Goal: Information Seeking & Learning: Compare options

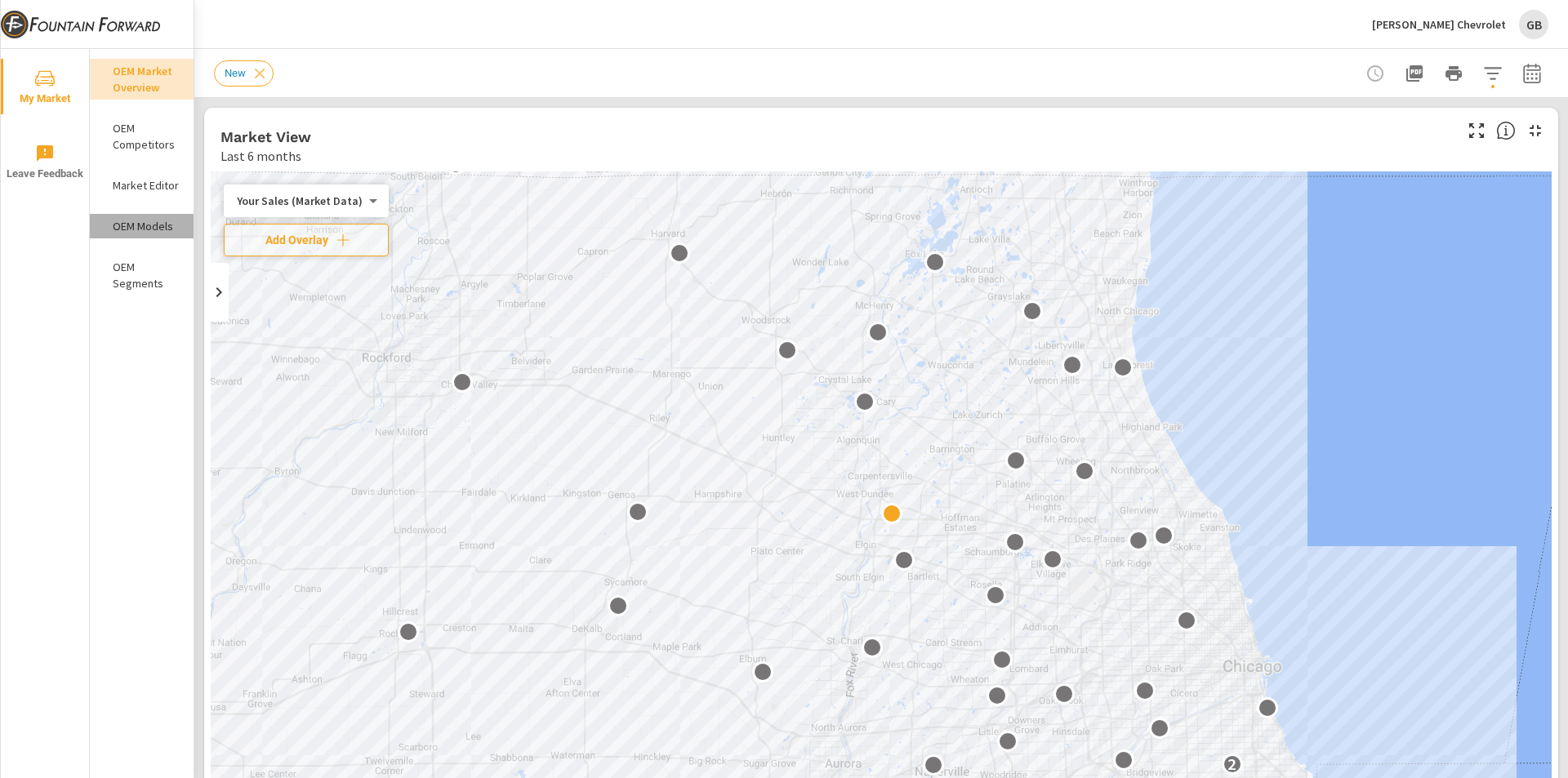
click at [130, 229] on p "OEM Models" at bounding box center [146, 226] width 68 height 16
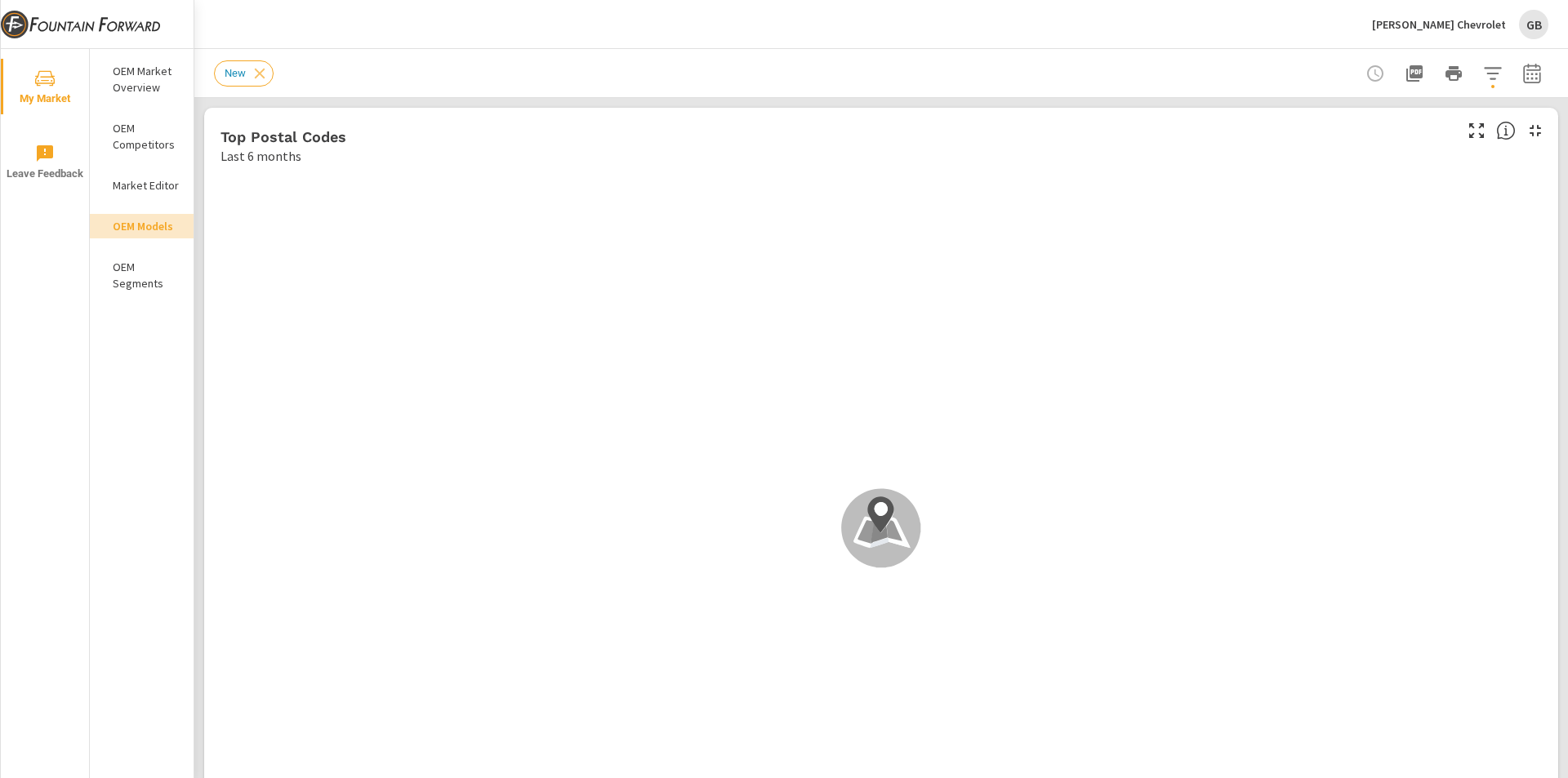
click at [1530, 77] on button "button" at bounding box center [1533, 74] width 33 height 33
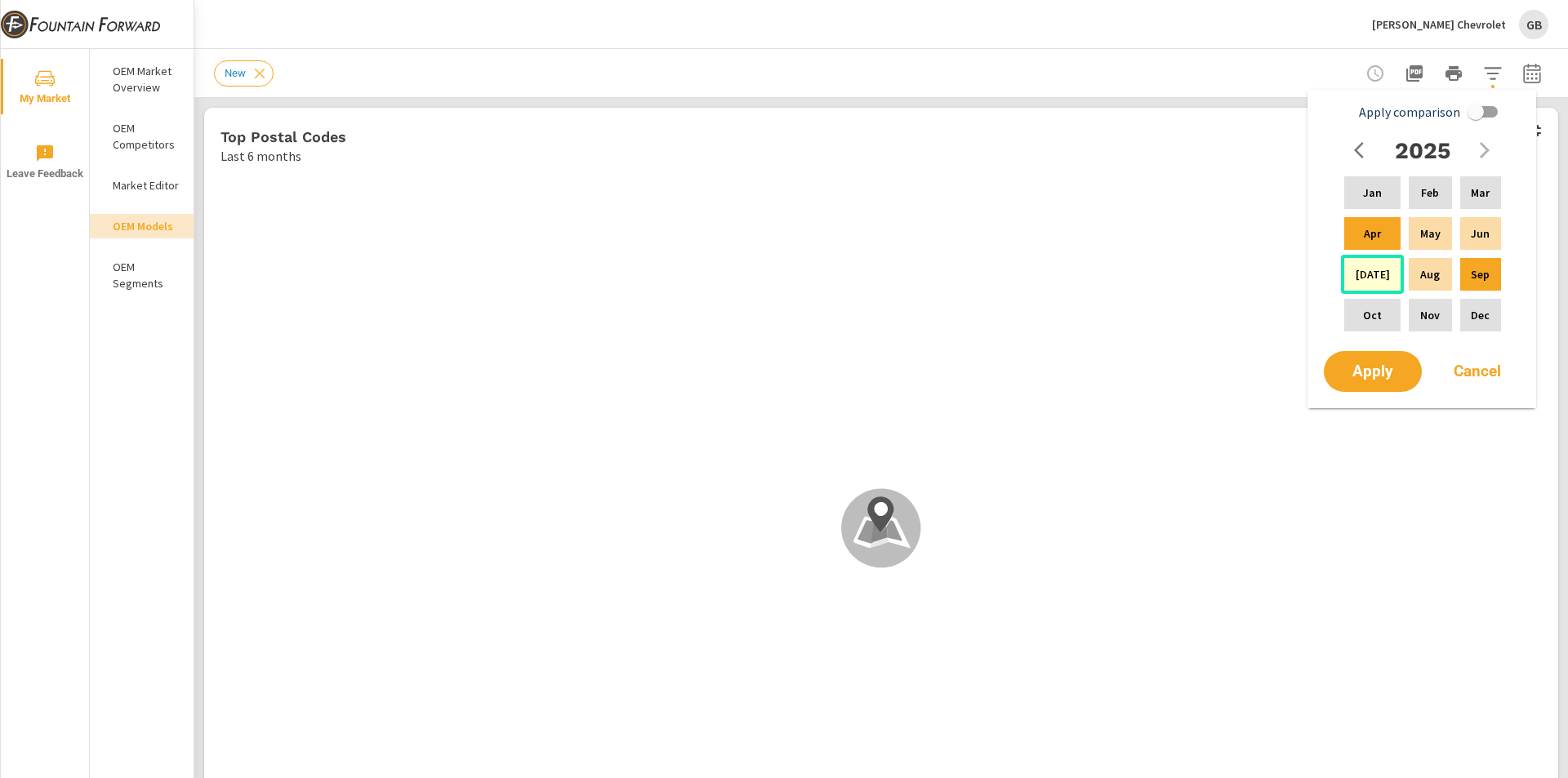
click at [1383, 270] on div "Jul" at bounding box center [1372, 275] width 63 height 39
click at [1475, 273] on p "Sep" at bounding box center [1480, 275] width 19 height 16
click at [1376, 364] on span "Apply" at bounding box center [1373, 371] width 67 height 16
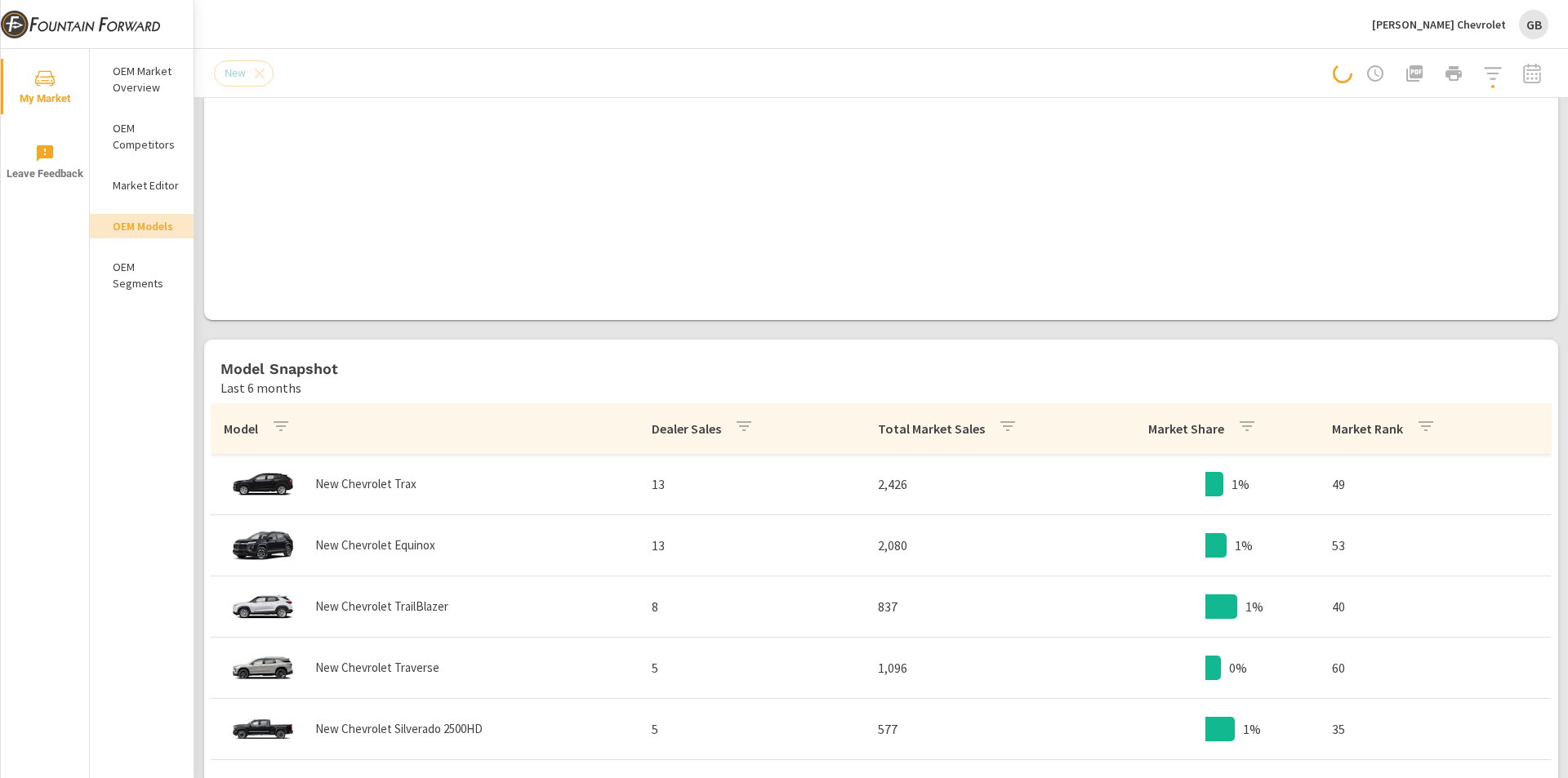
scroll to position [653, 0]
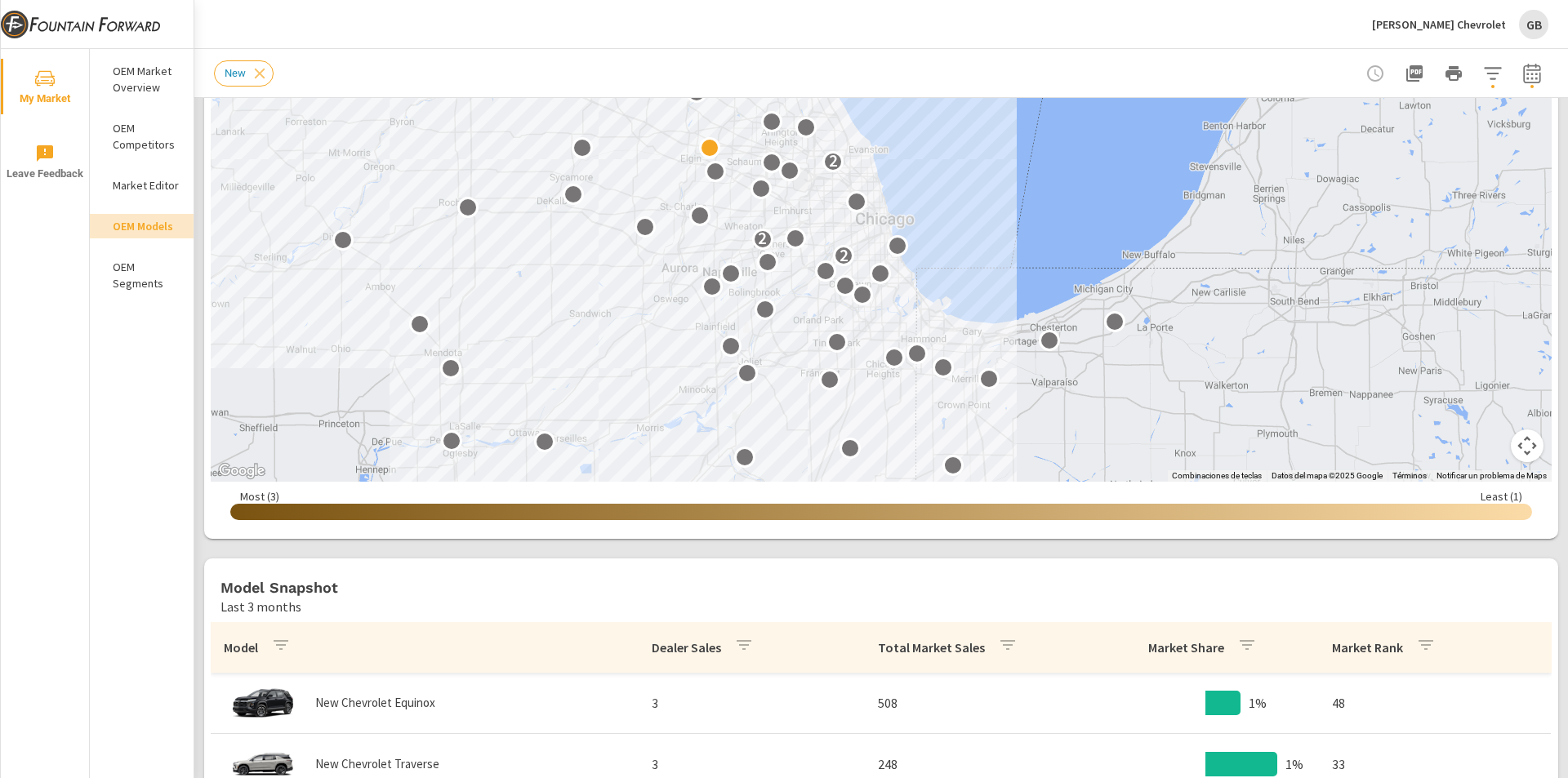
scroll to position [571, 0]
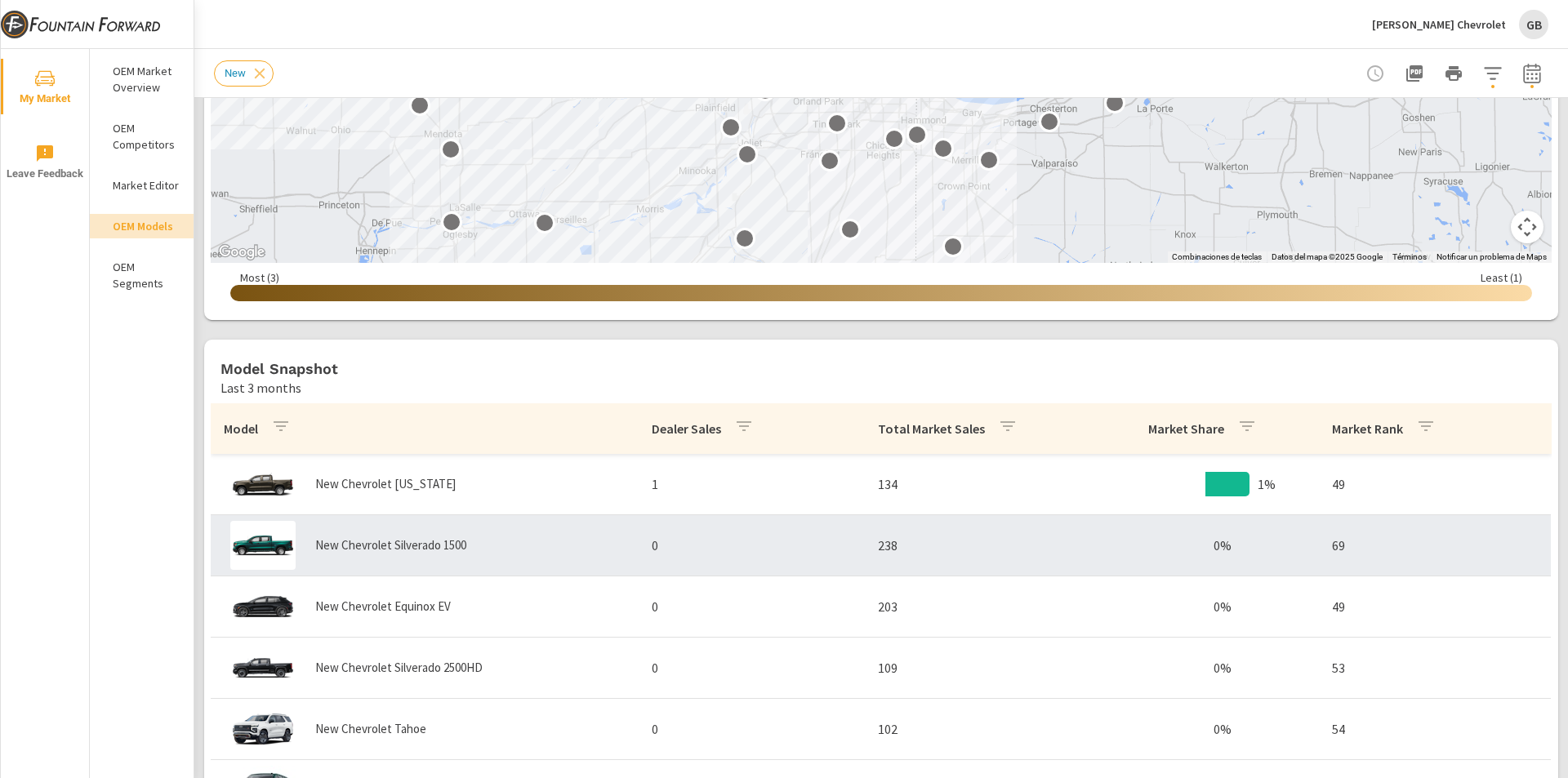
scroll to position [21, 0]
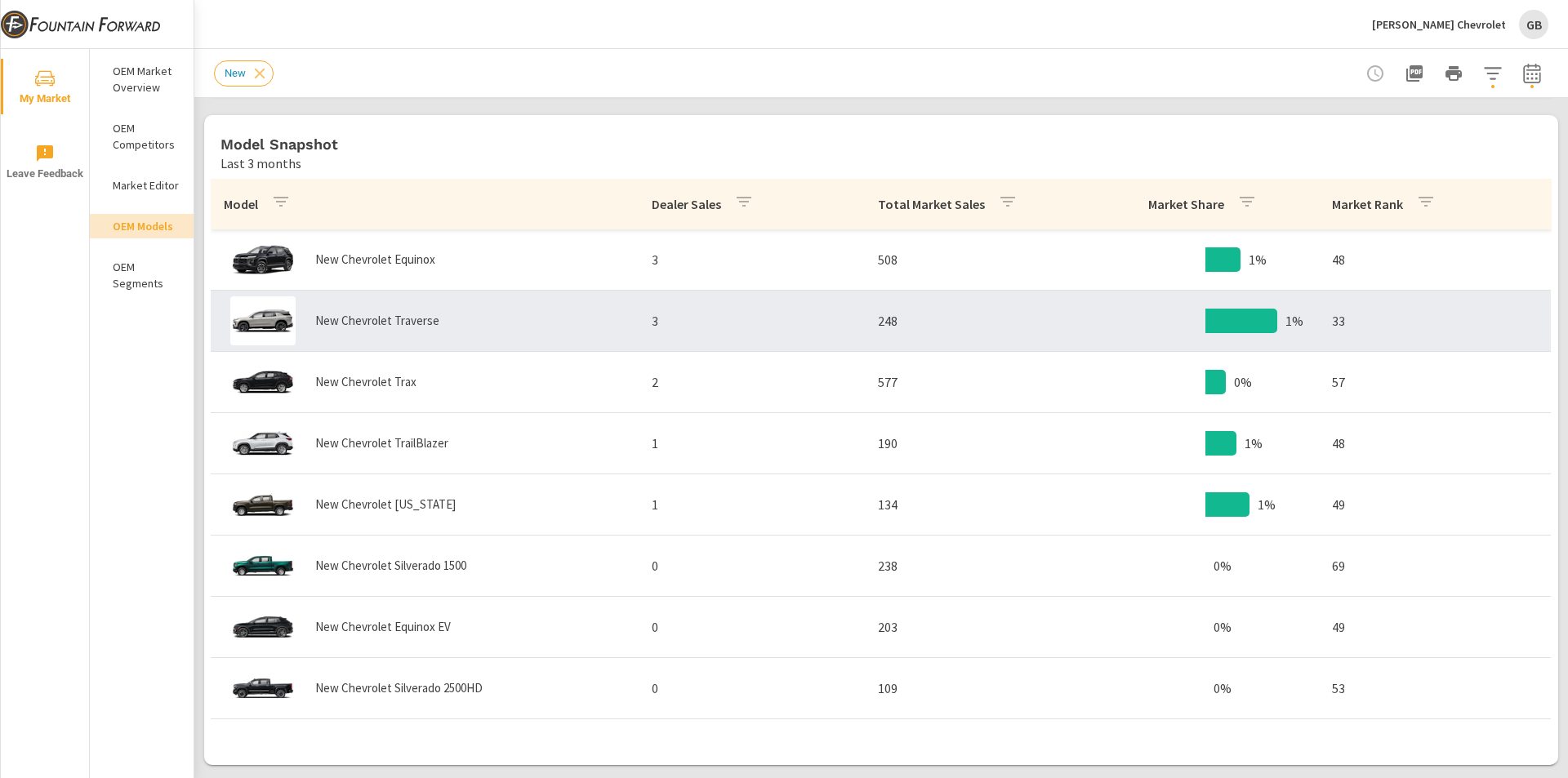
scroll to position [817, 0]
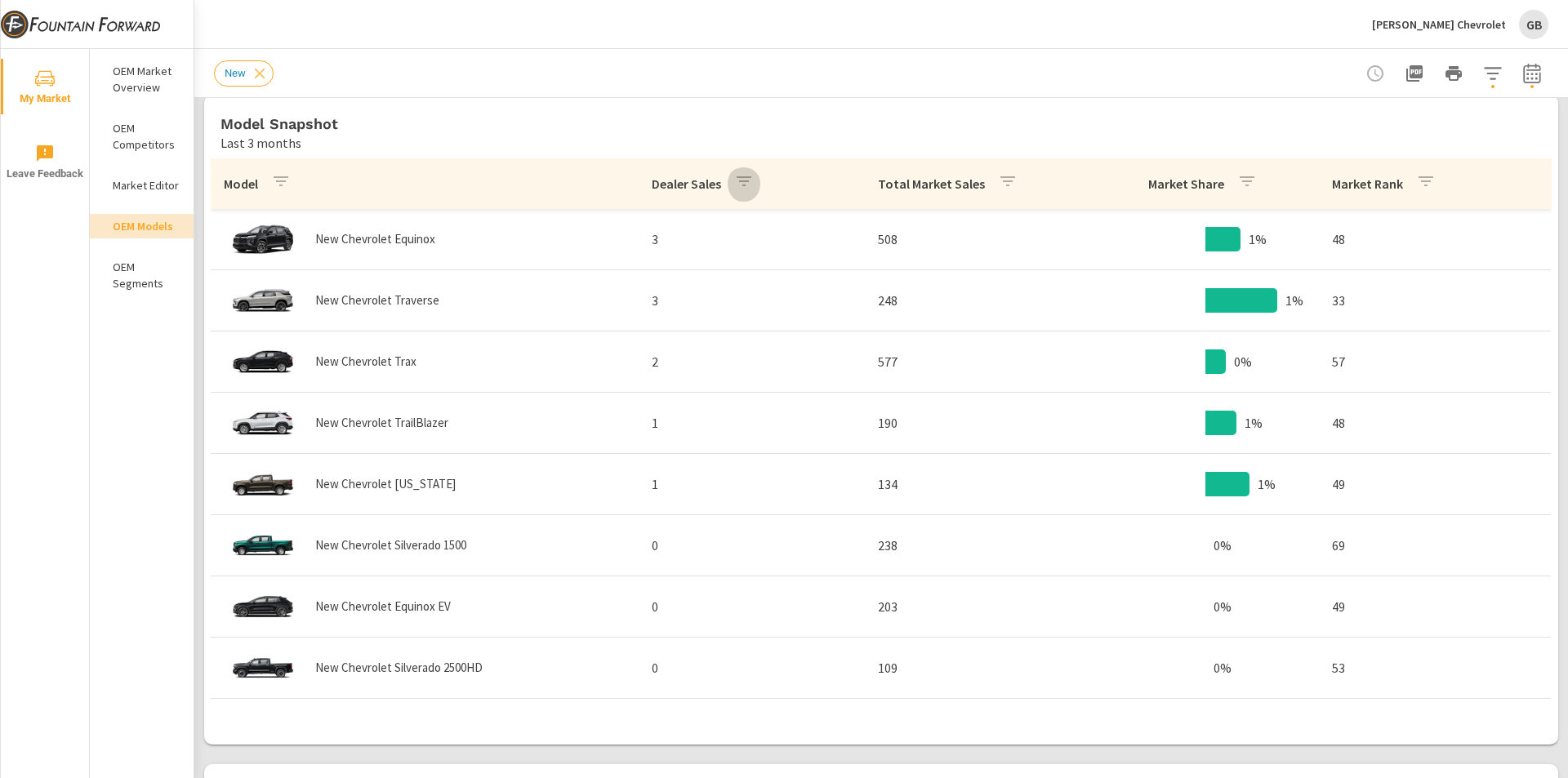
click at [741, 182] on icon "button" at bounding box center [744, 181] width 20 height 20
click at [683, 191] on div at bounding box center [784, 389] width 1568 height 778
click at [700, 188] on p "Dealer Sales" at bounding box center [686, 184] width 70 height 16
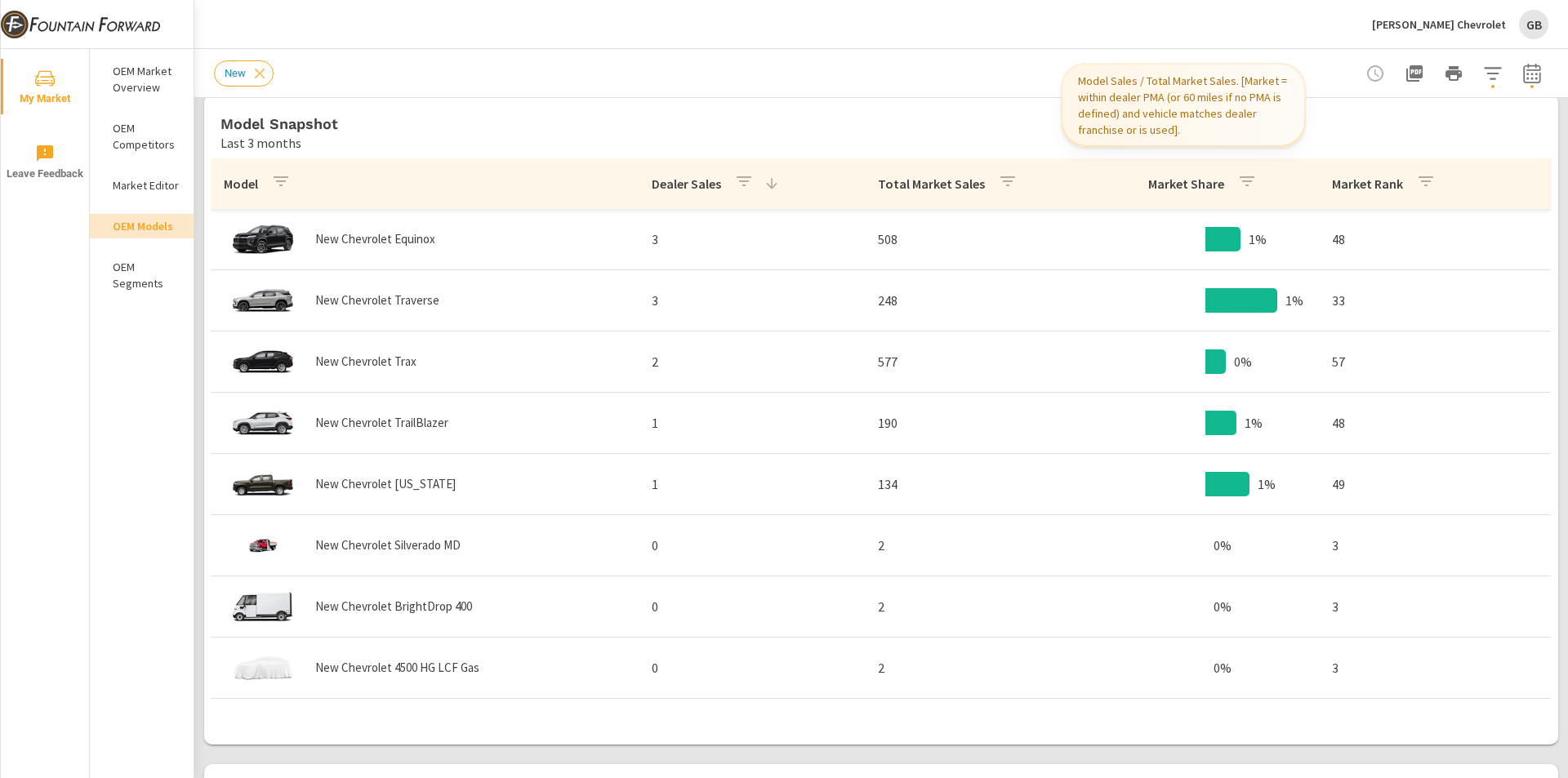
click at [1177, 184] on p "Market Share" at bounding box center [1186, 184] width 76 height 16
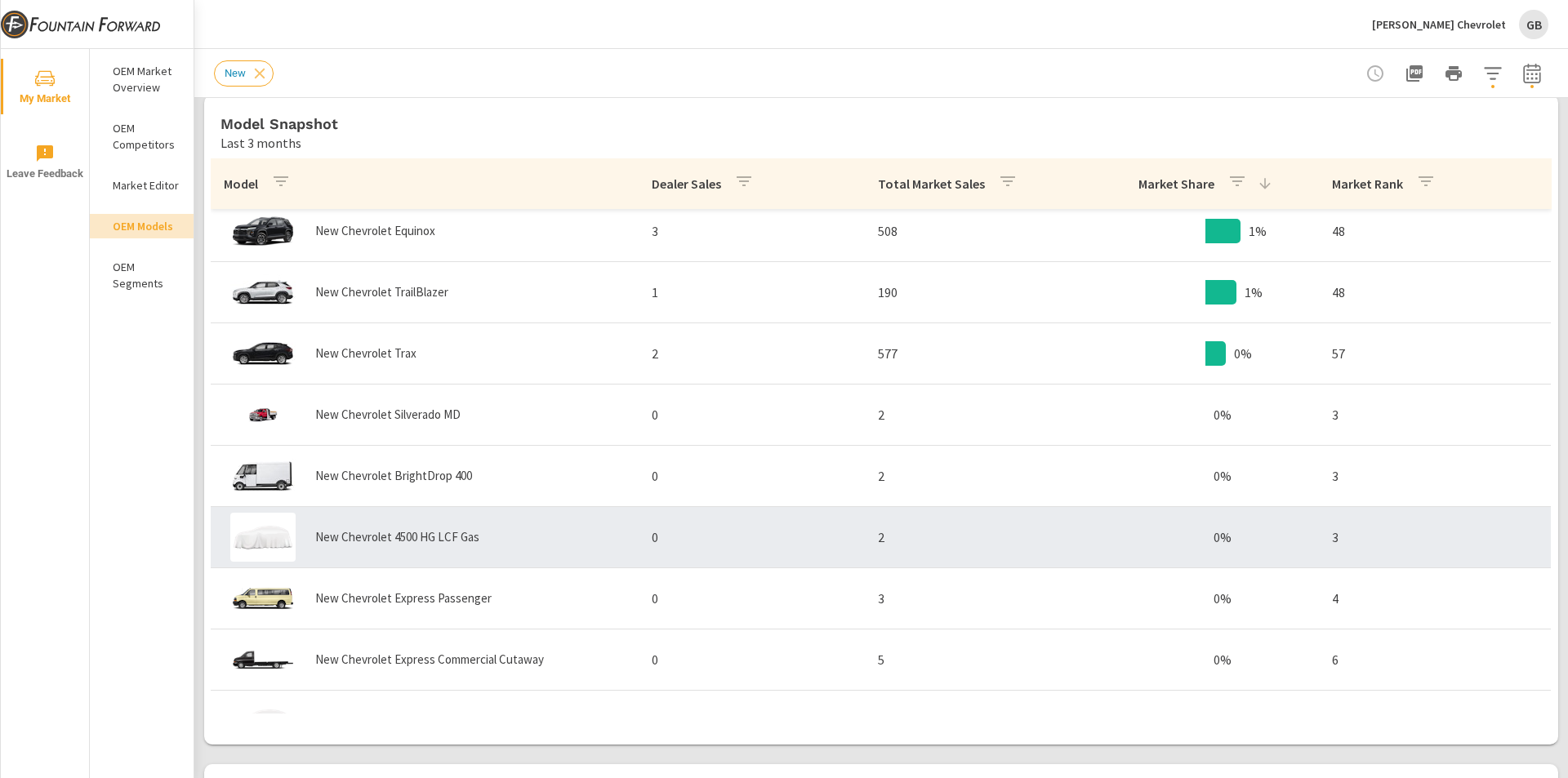
scroll to position [82, 0]
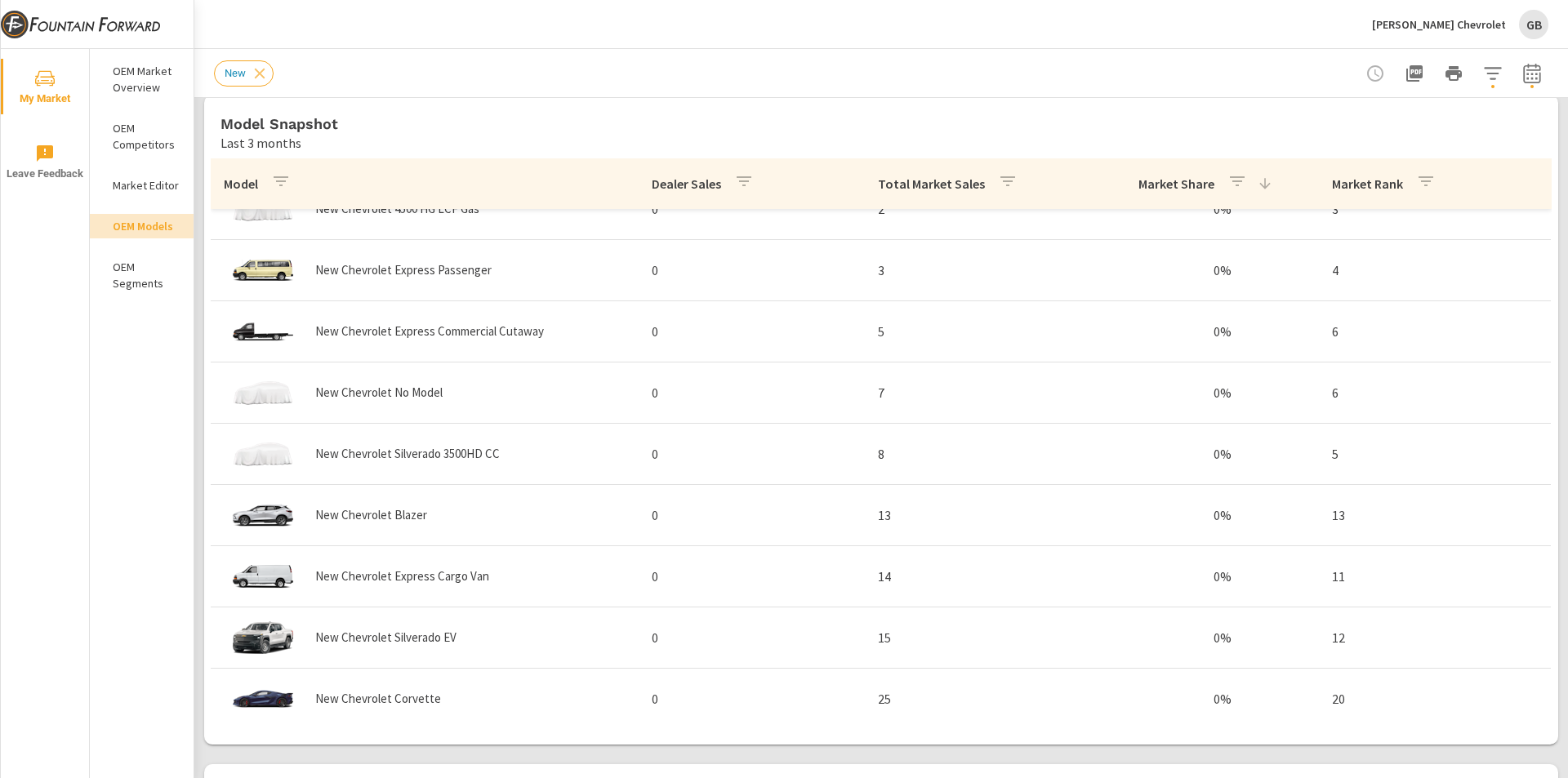
scroll to position [480, 0]
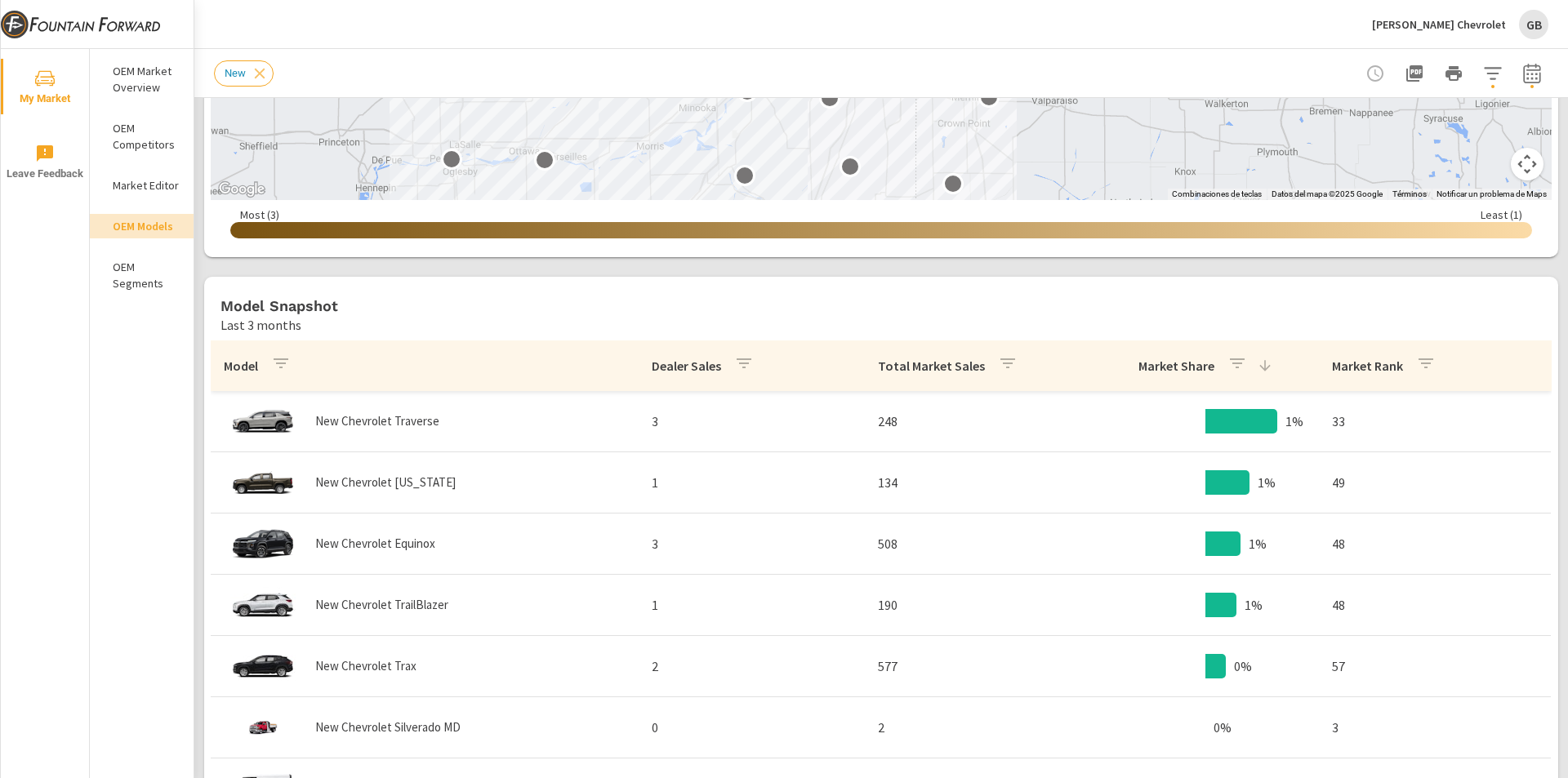
scroll to position [490, 0]
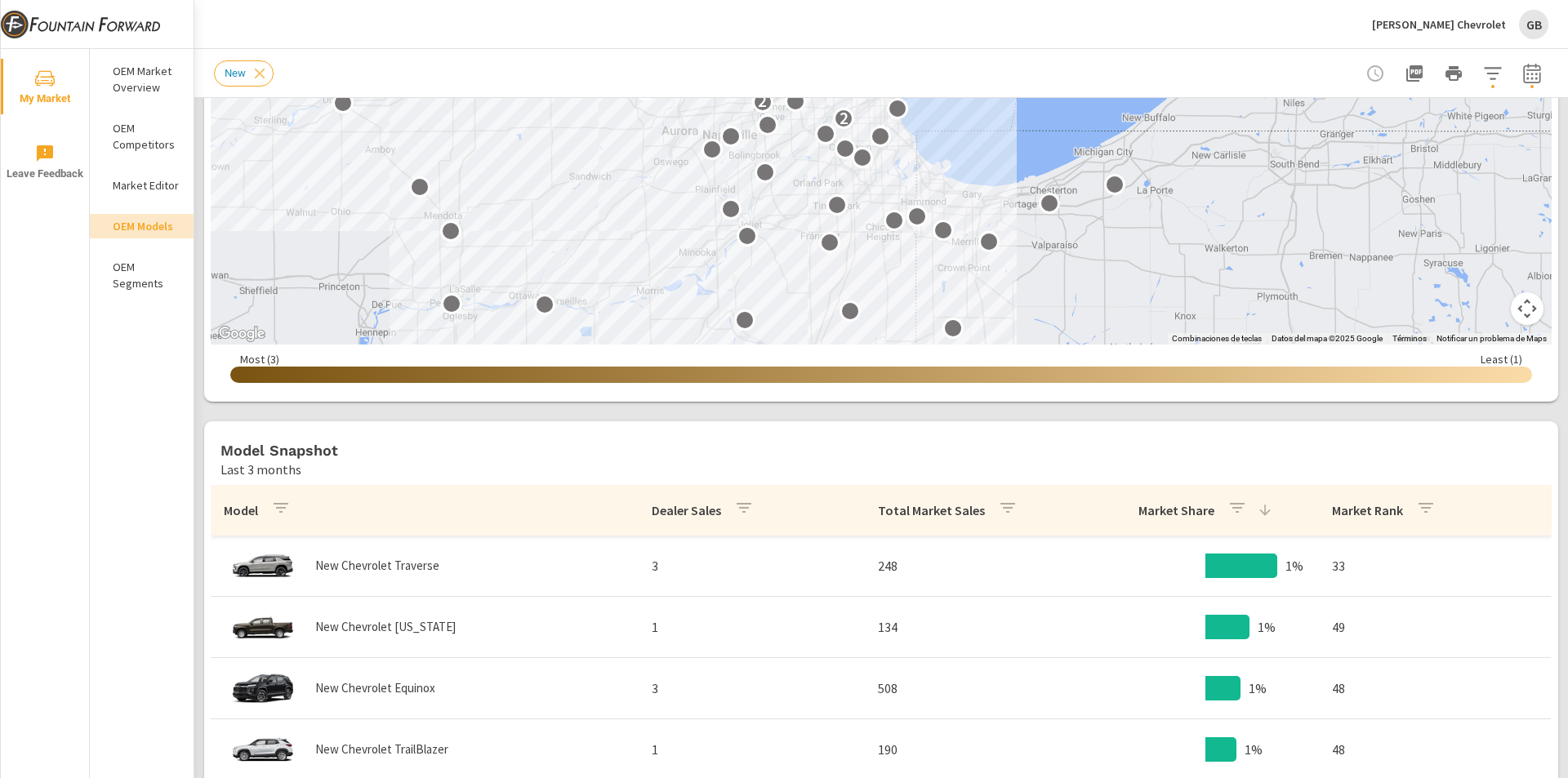
click at [1512, 25] on div "Al Piemonte Chevrolet GB" at bounding box center [1460, 25] width 176 height 30
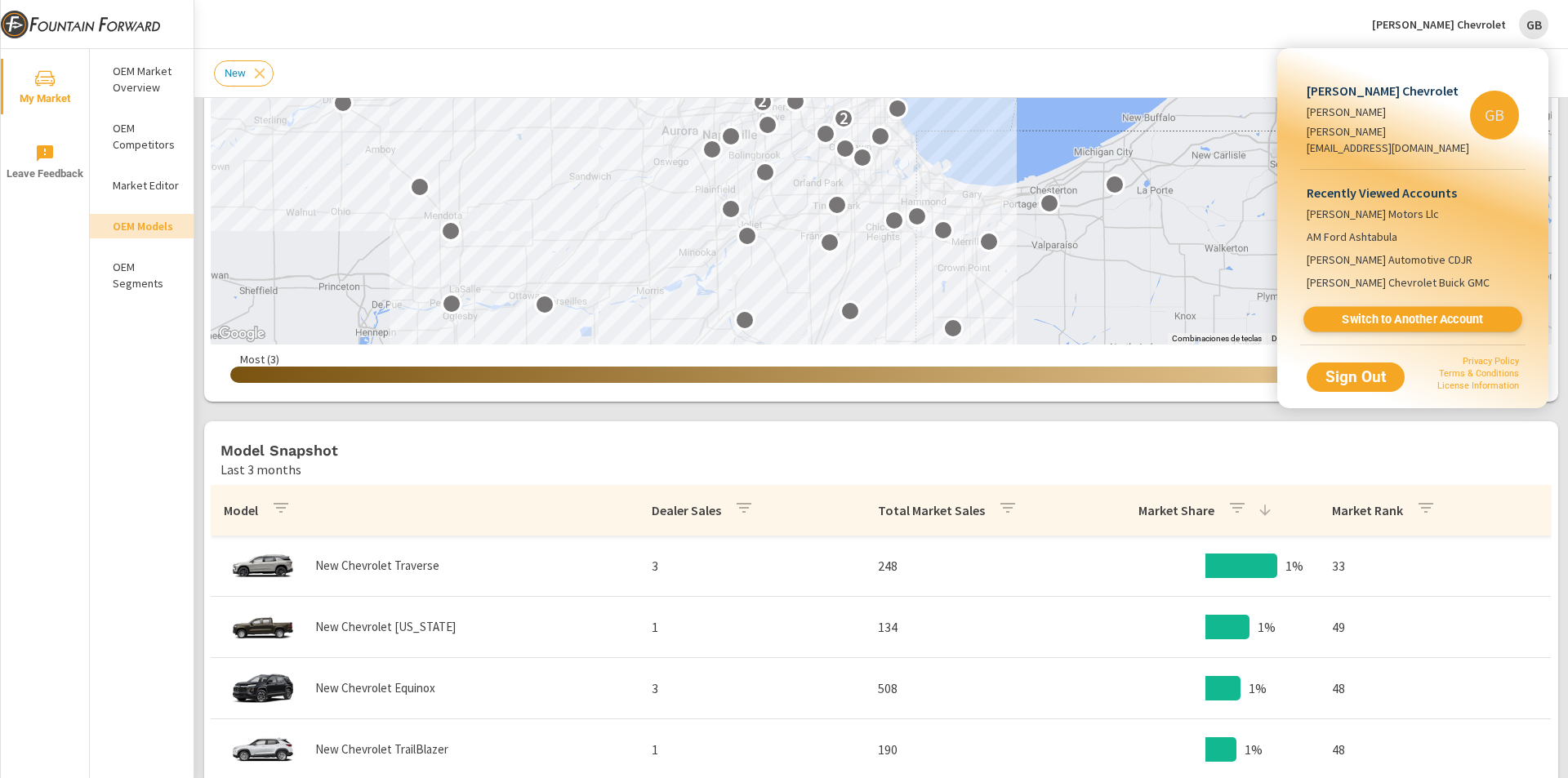
click at [1383, 312] on span "Switch to Another Account" at bounding box center [1413, 319] width 200 height 16
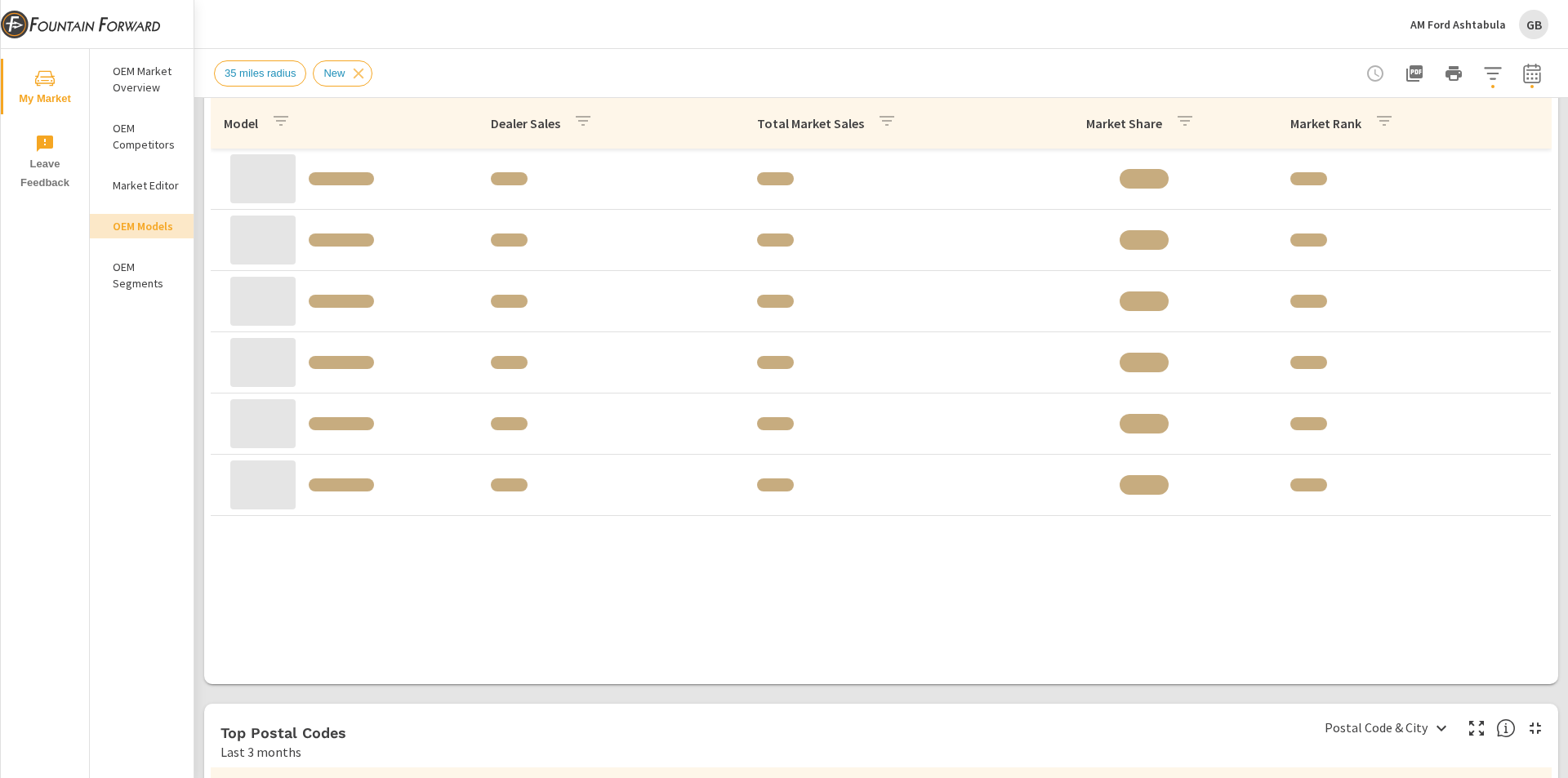
scroll to position [775, 0]
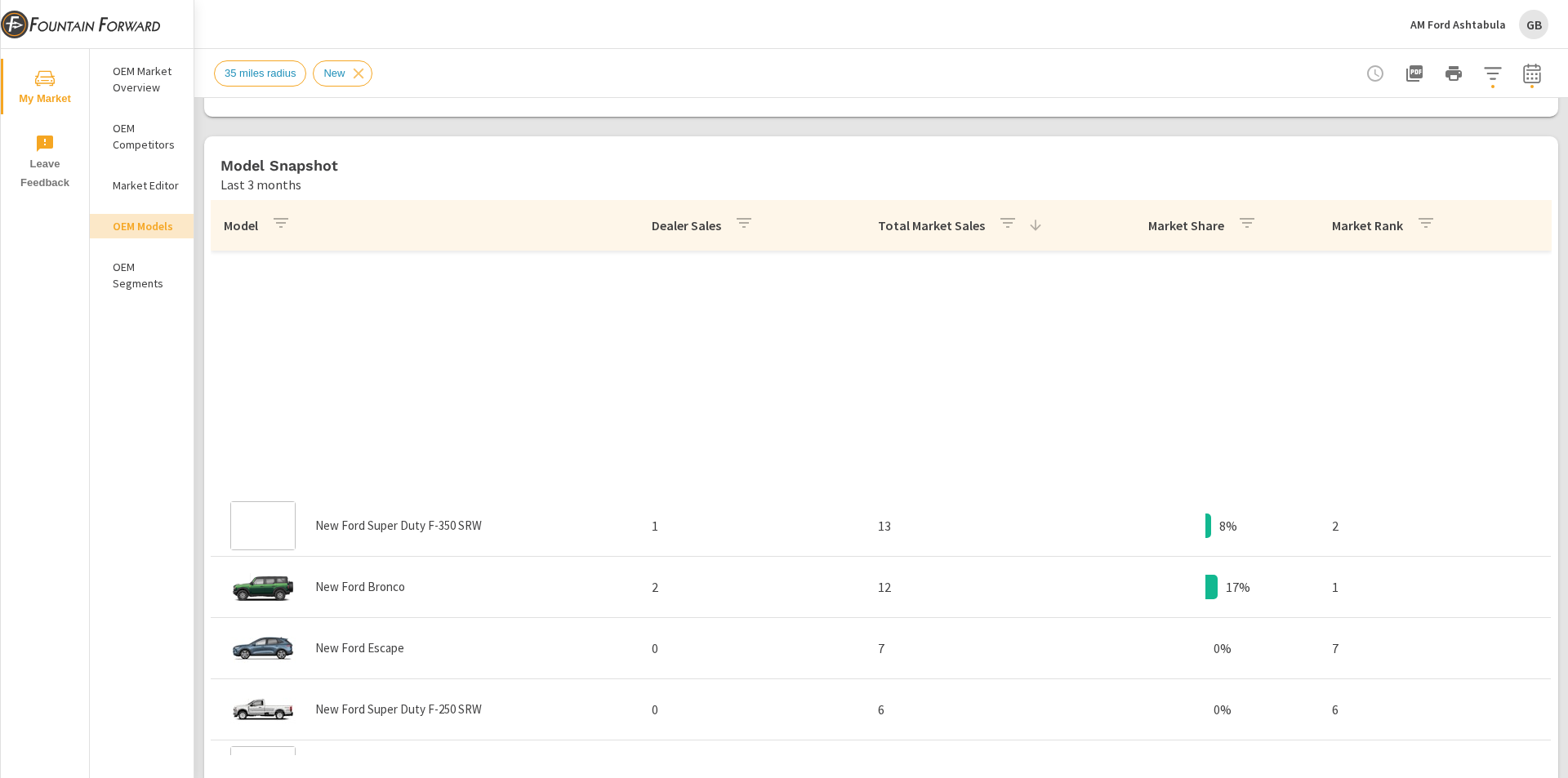
scroll to position [606, 0]
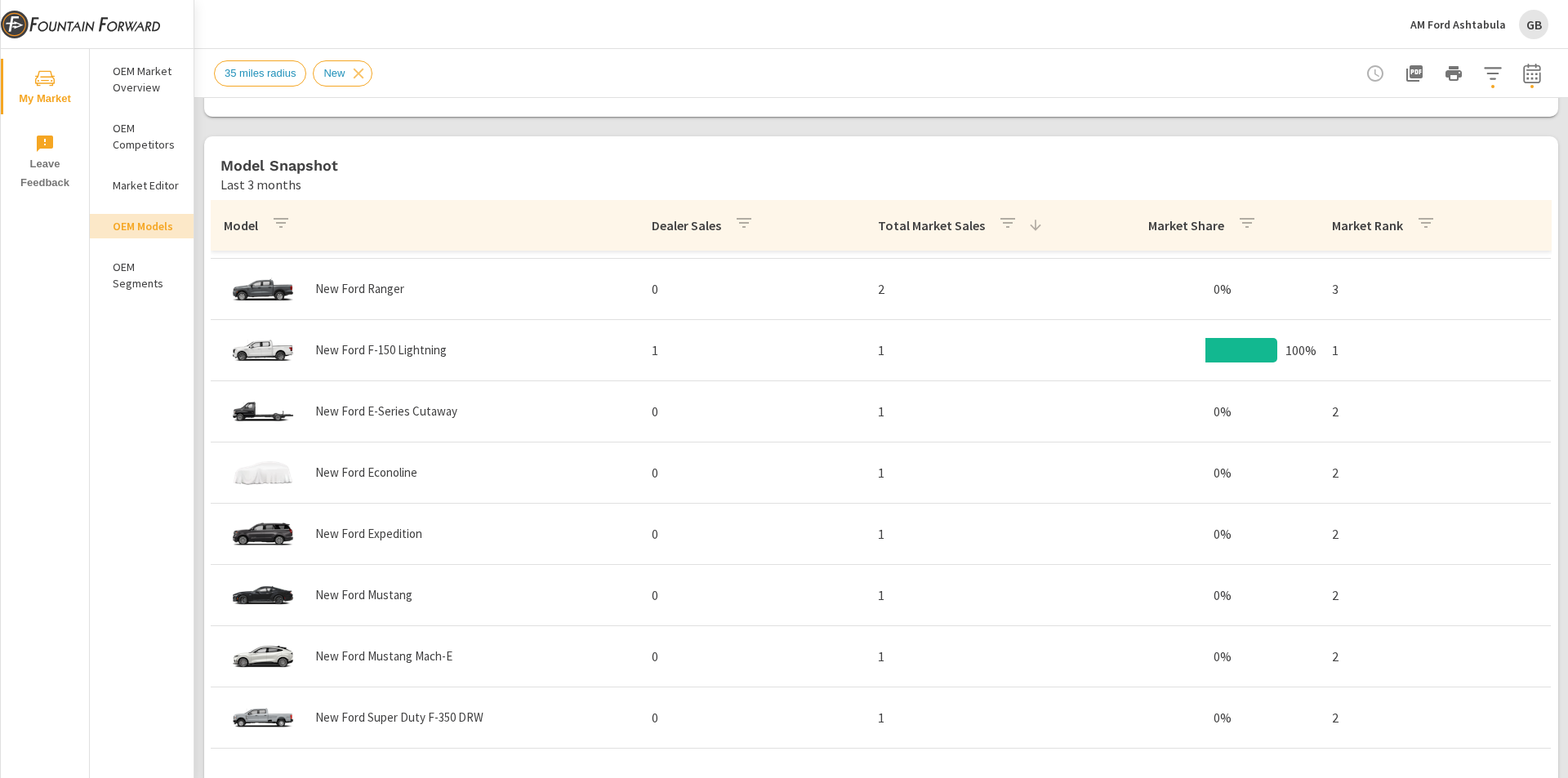
click at [693, 228] on p "Dealer Sales" at bounding box center [686, 225] width 70 height 16
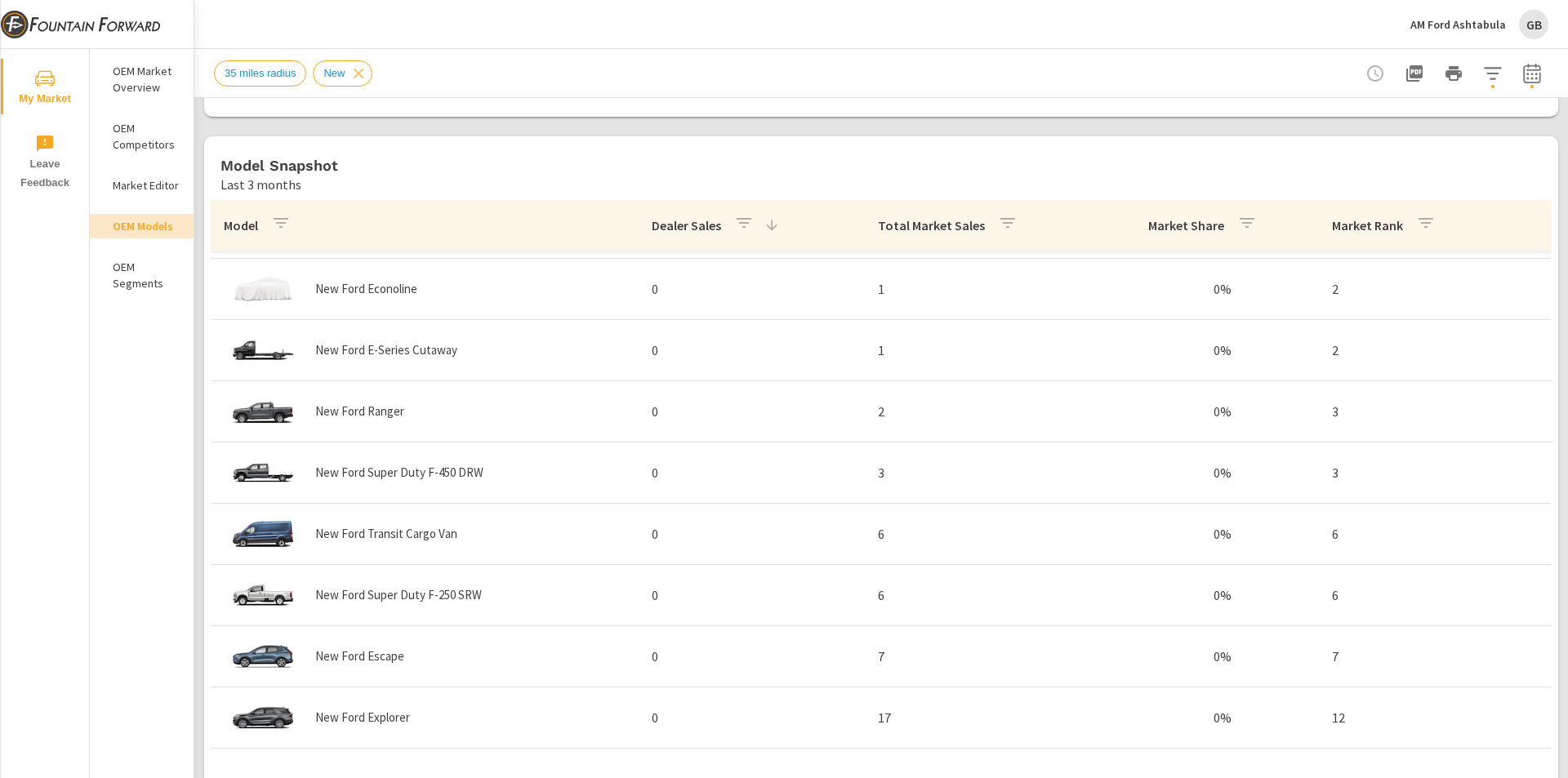
click at [692, 227] on p "Dealer Sales" at bounding box center [686, 225] width 70 height 16
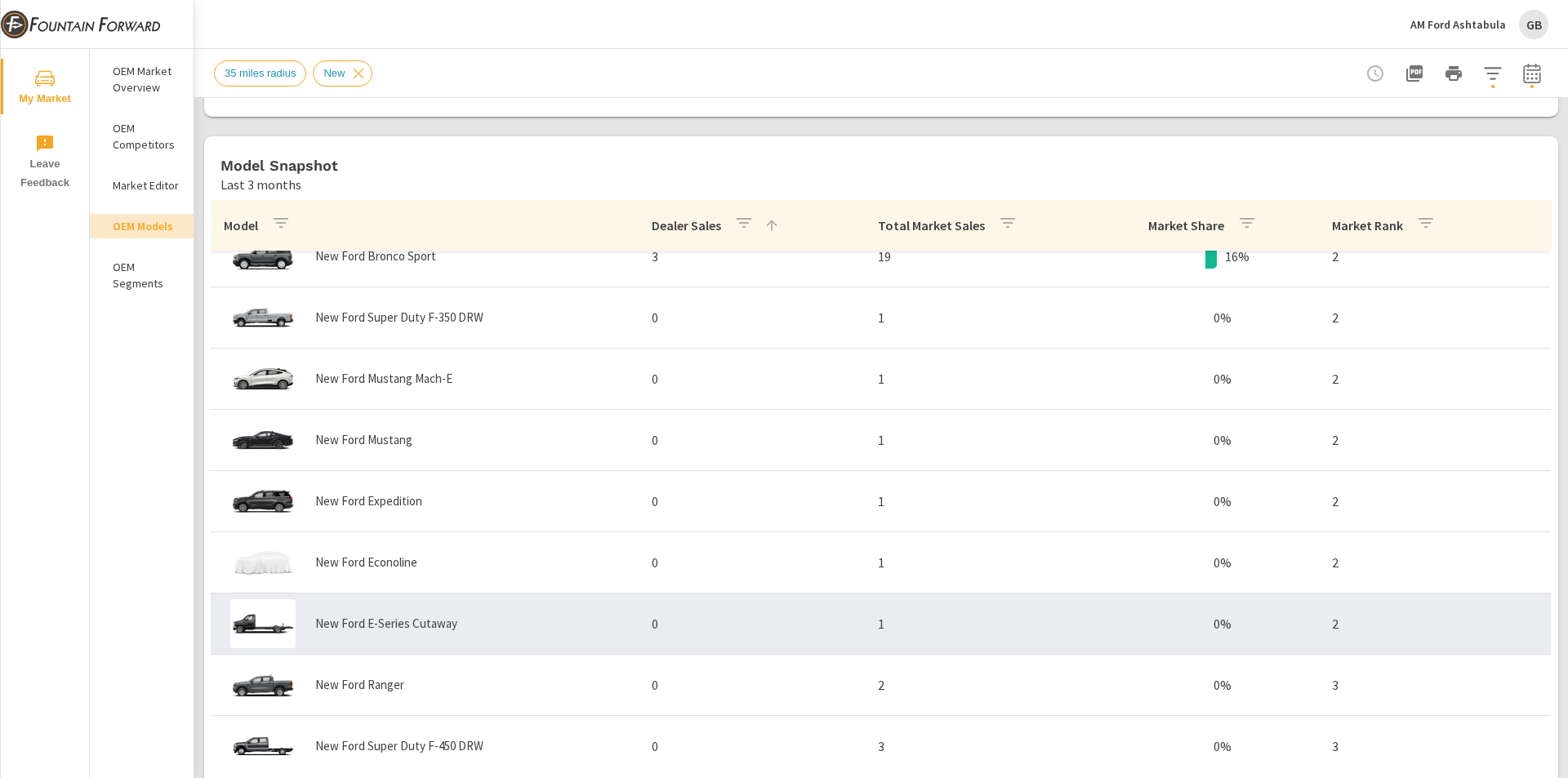
scroll to position [116, 0]
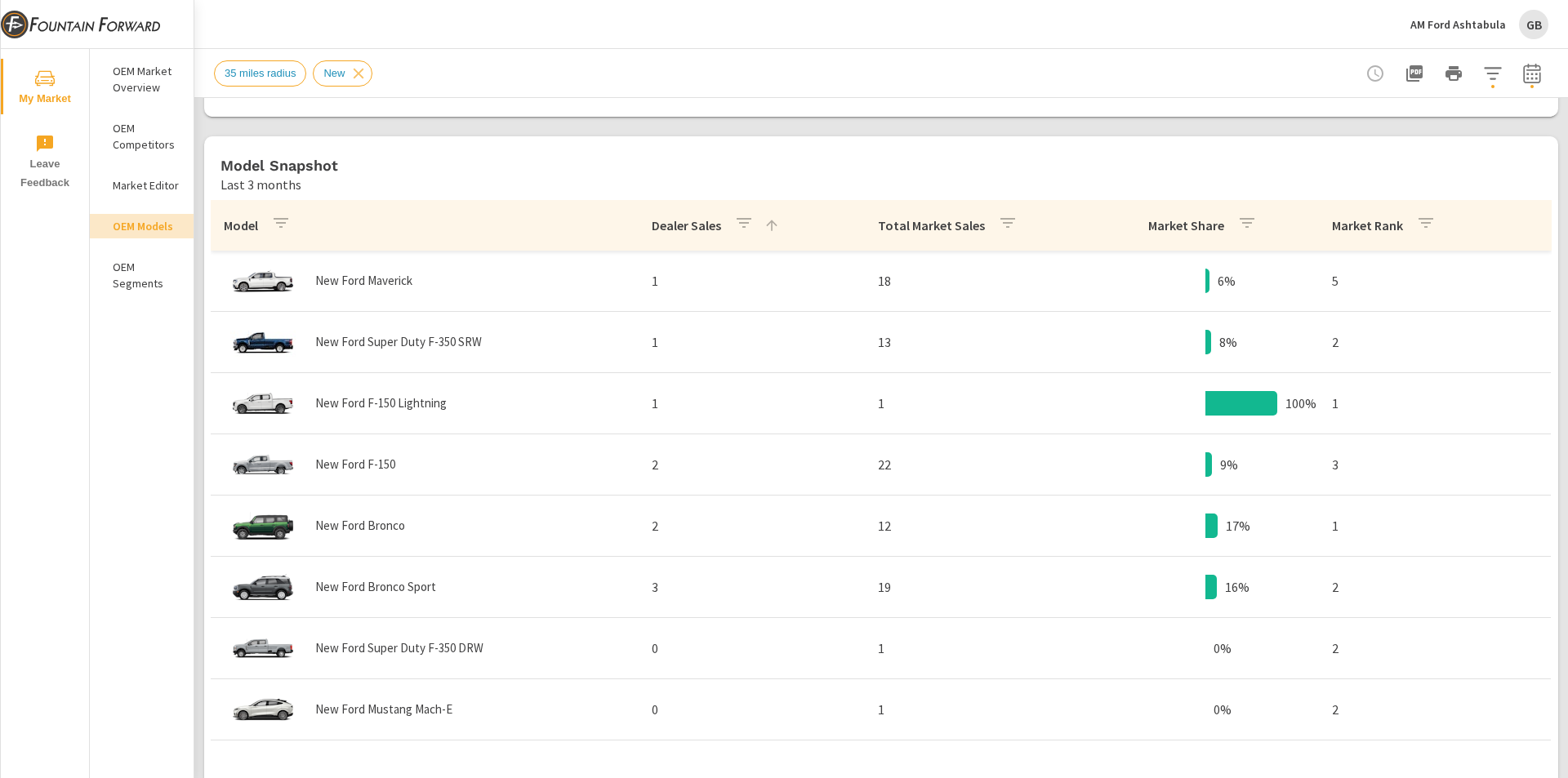
click at [686, 222] on p "Dealer Sales" at bounding box center [686, 225] width 70 height 16
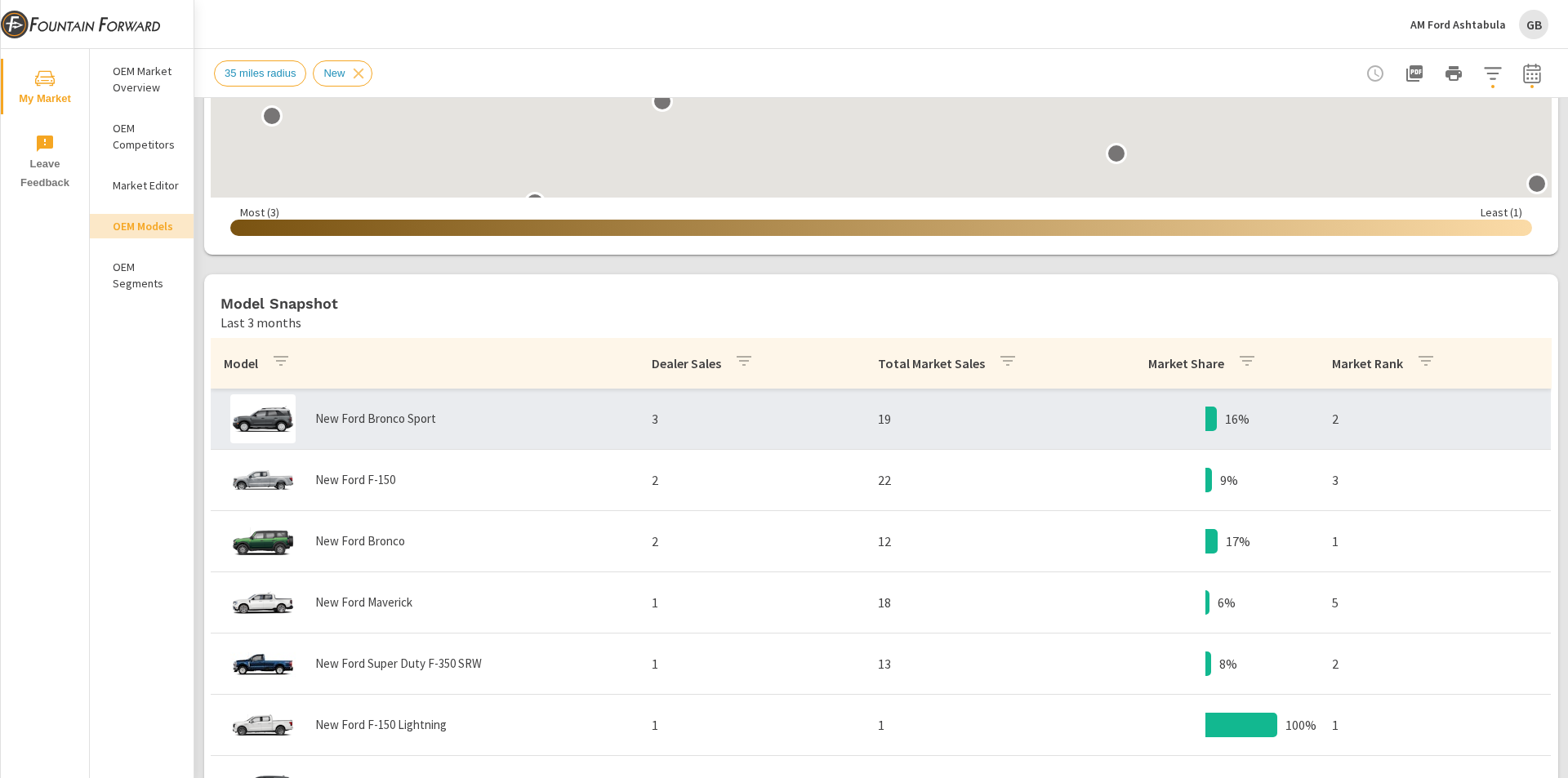
scroll to position [366, 0]
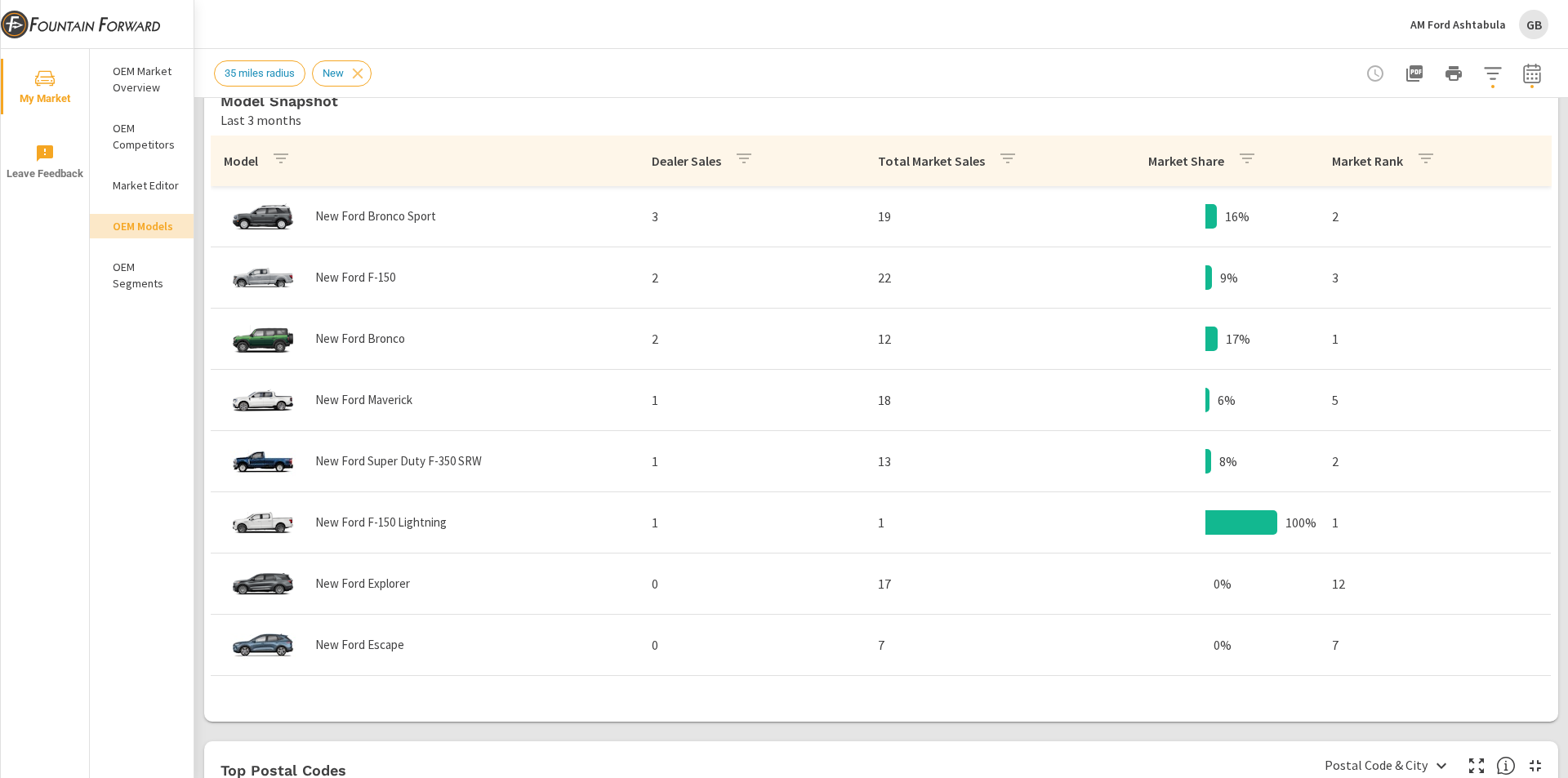
scroll to position [826, 0]
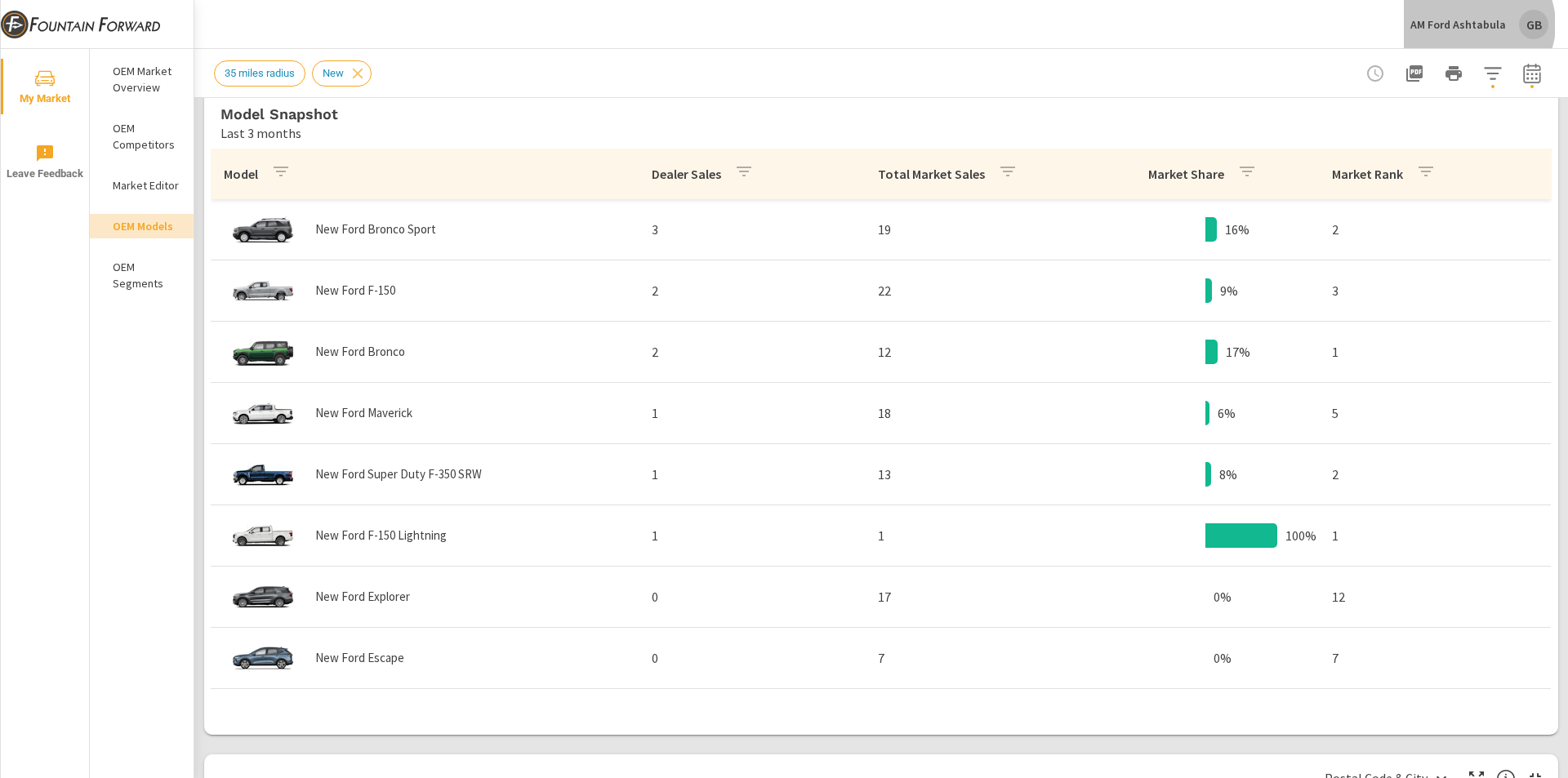
click at [1479, 25] on p "AM Ford Ashtabula" at bounding box center [1458, 25] width 96 height 15
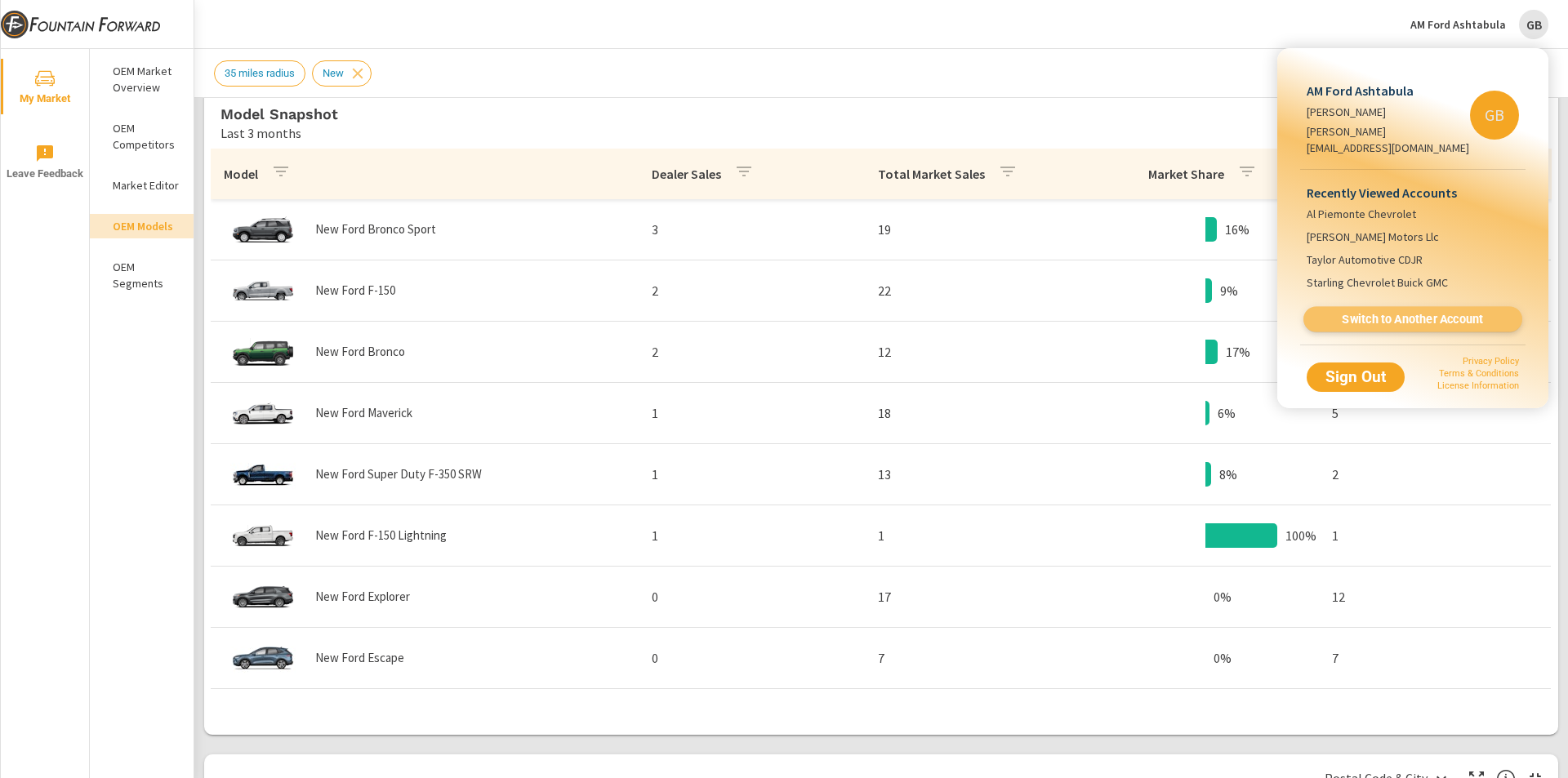
click at [1372, 312] on span "Switch to Another Account" at bounding box center [1413, 319] width 200 height 16
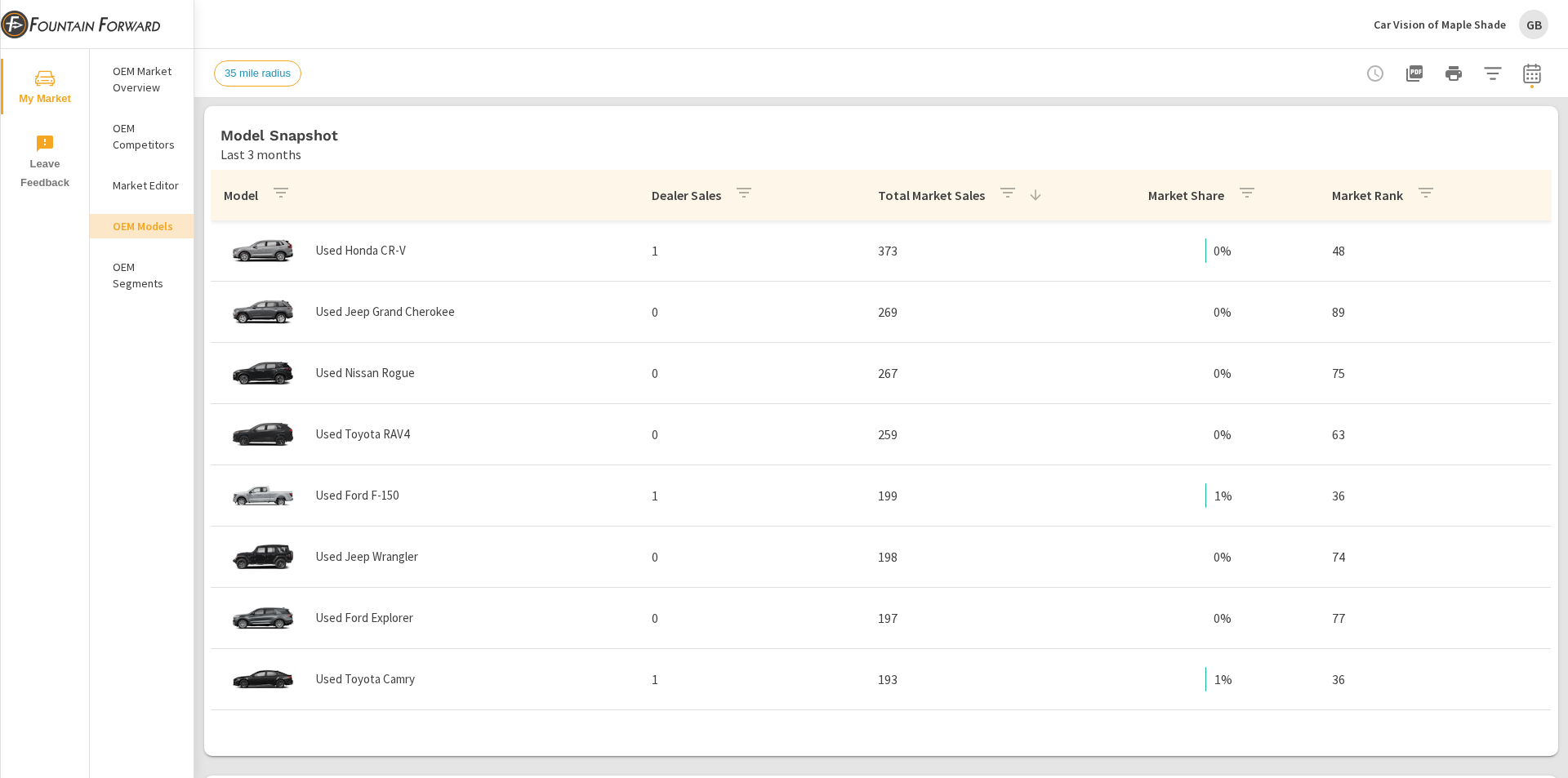
scroll to position [817, 0]
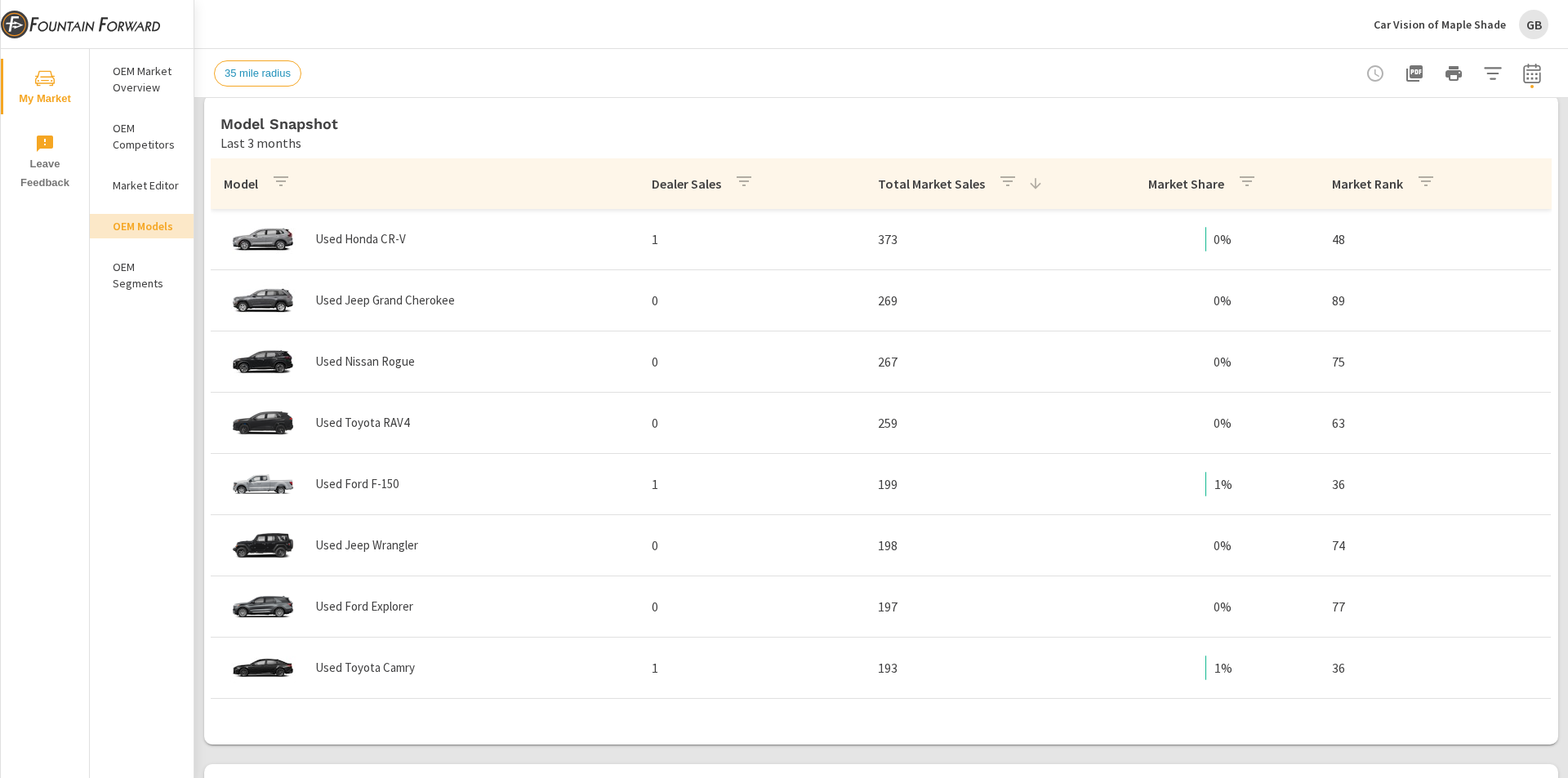
click at [686, 184] on p "Dealer Sales" at bounding box center [686, 184] width 70 height 16
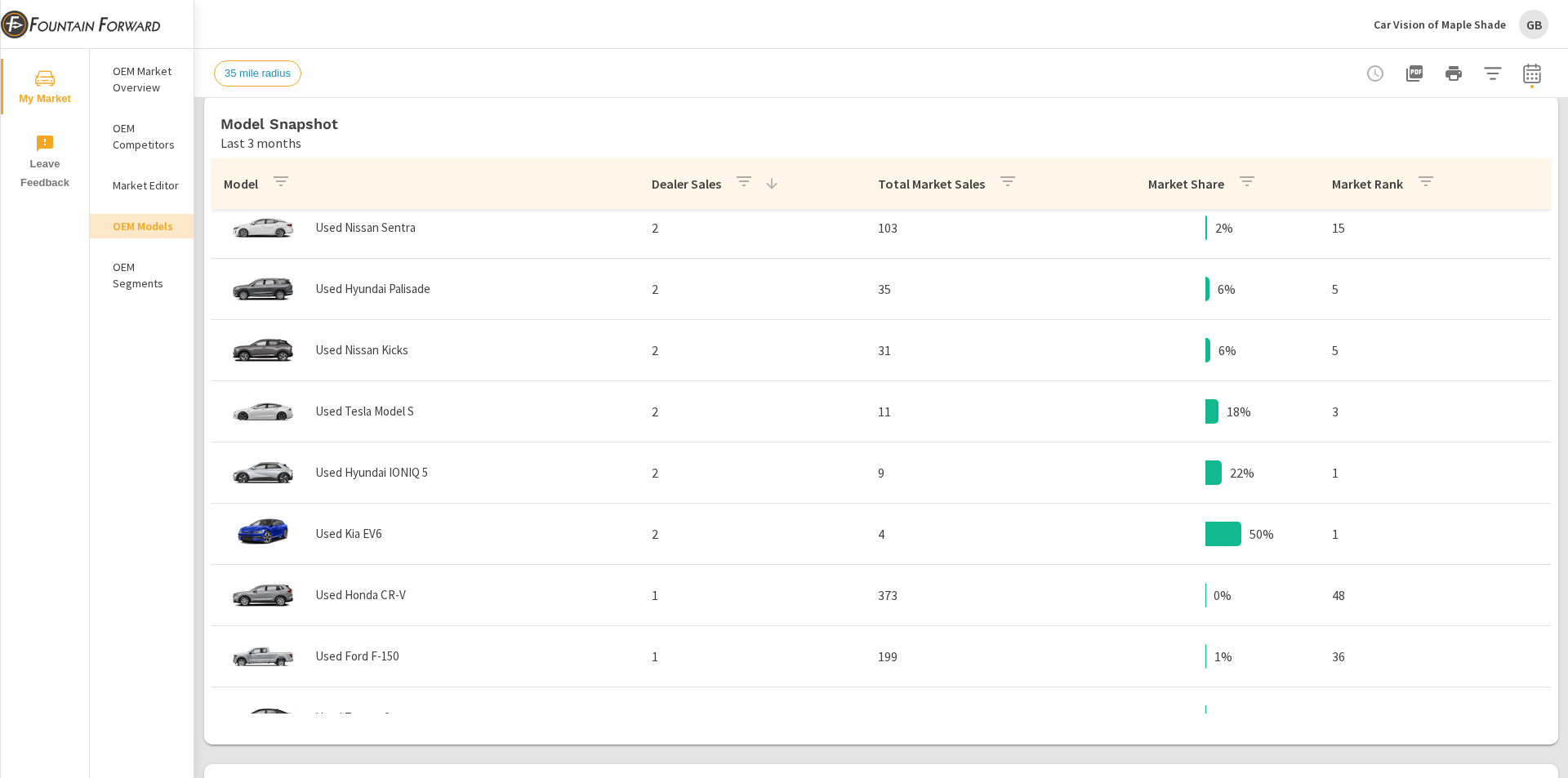
scroll to position [817, 0]
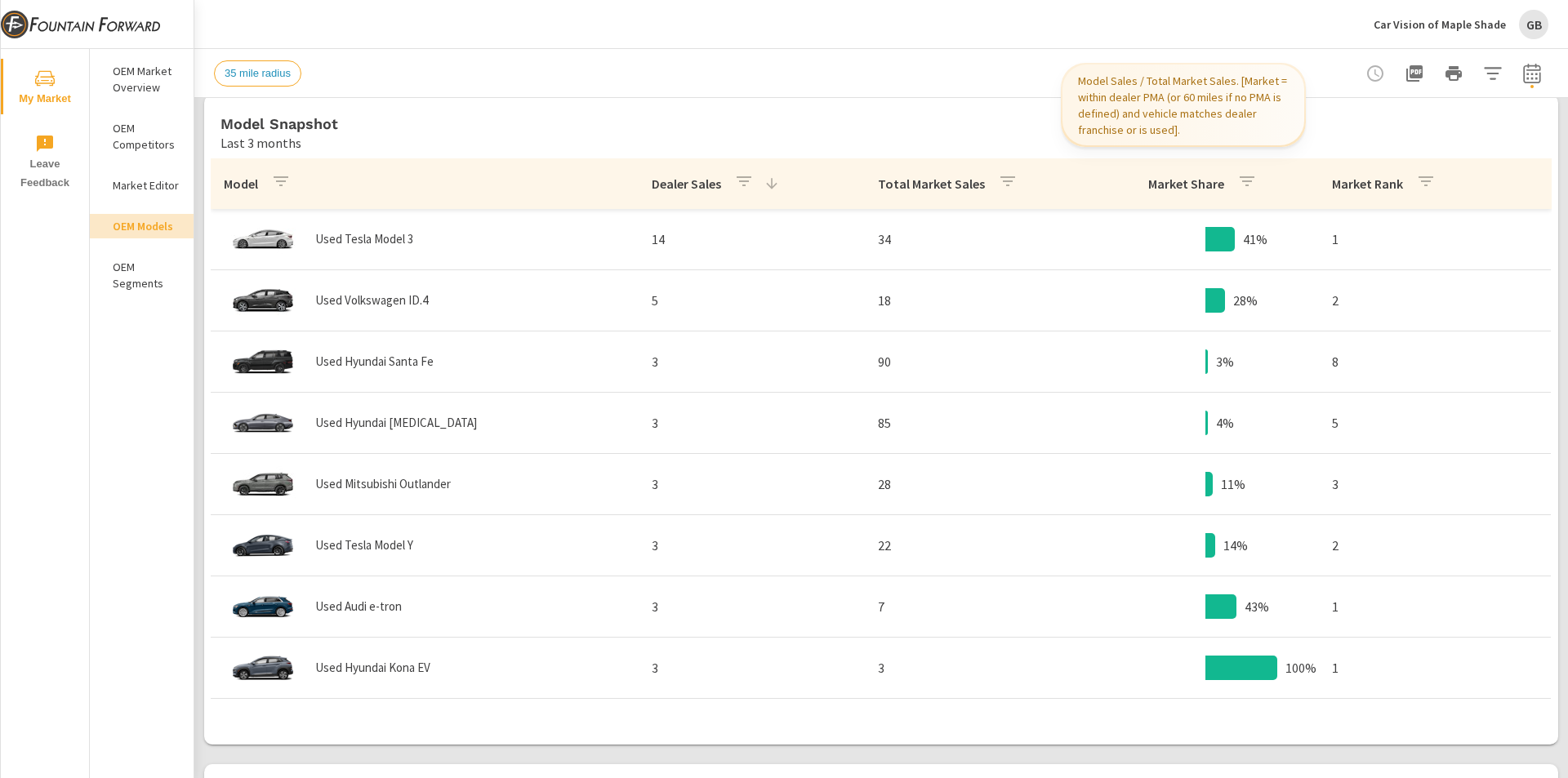
click at [1154, 195] on div "Market Share" at bounding box center [1206, 184] width 115 height 38
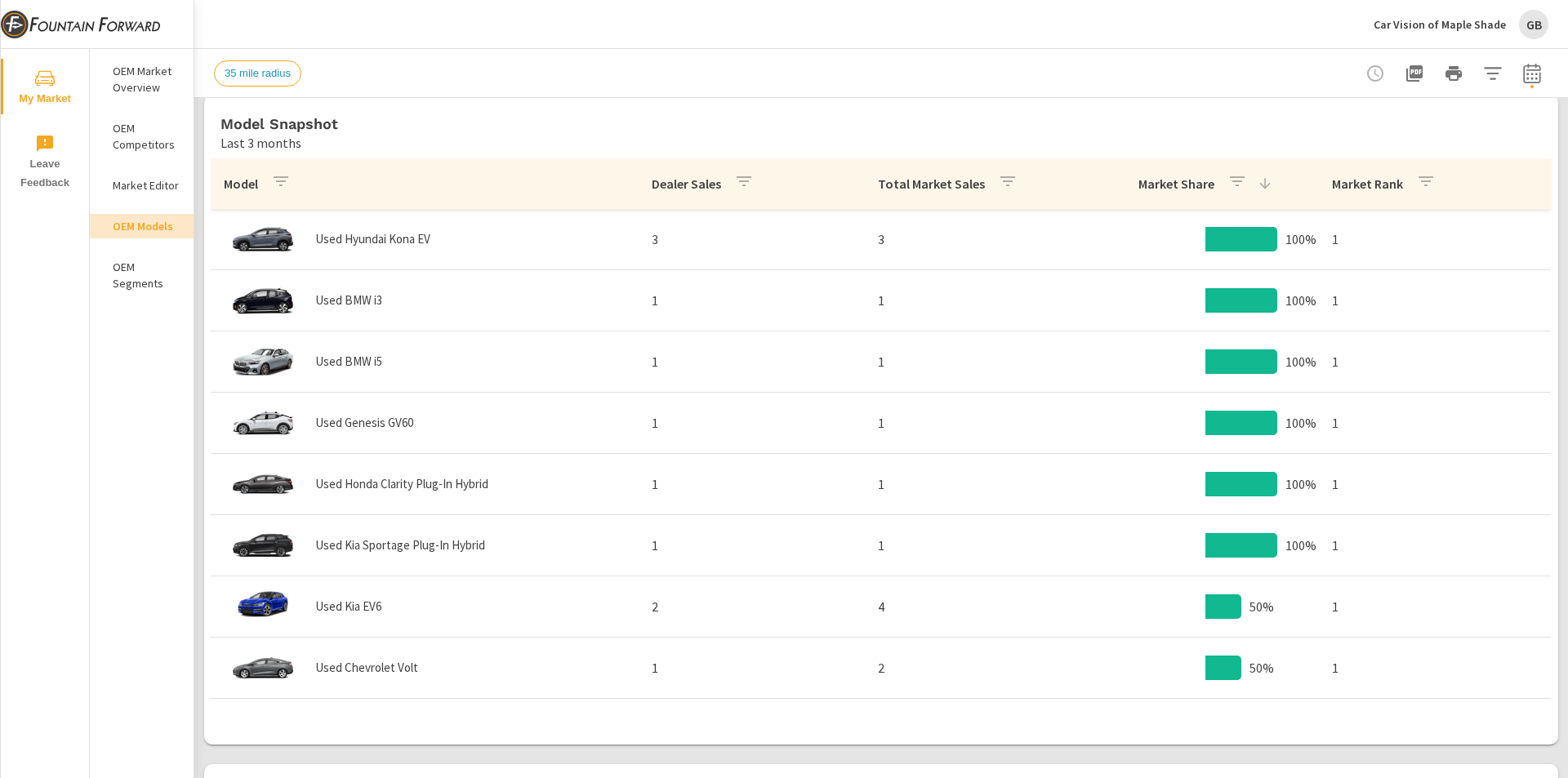
click at [1463, 31] on p "Car Vision of Maple Shade" at bounding box center [1439, 25] width 132 height 15
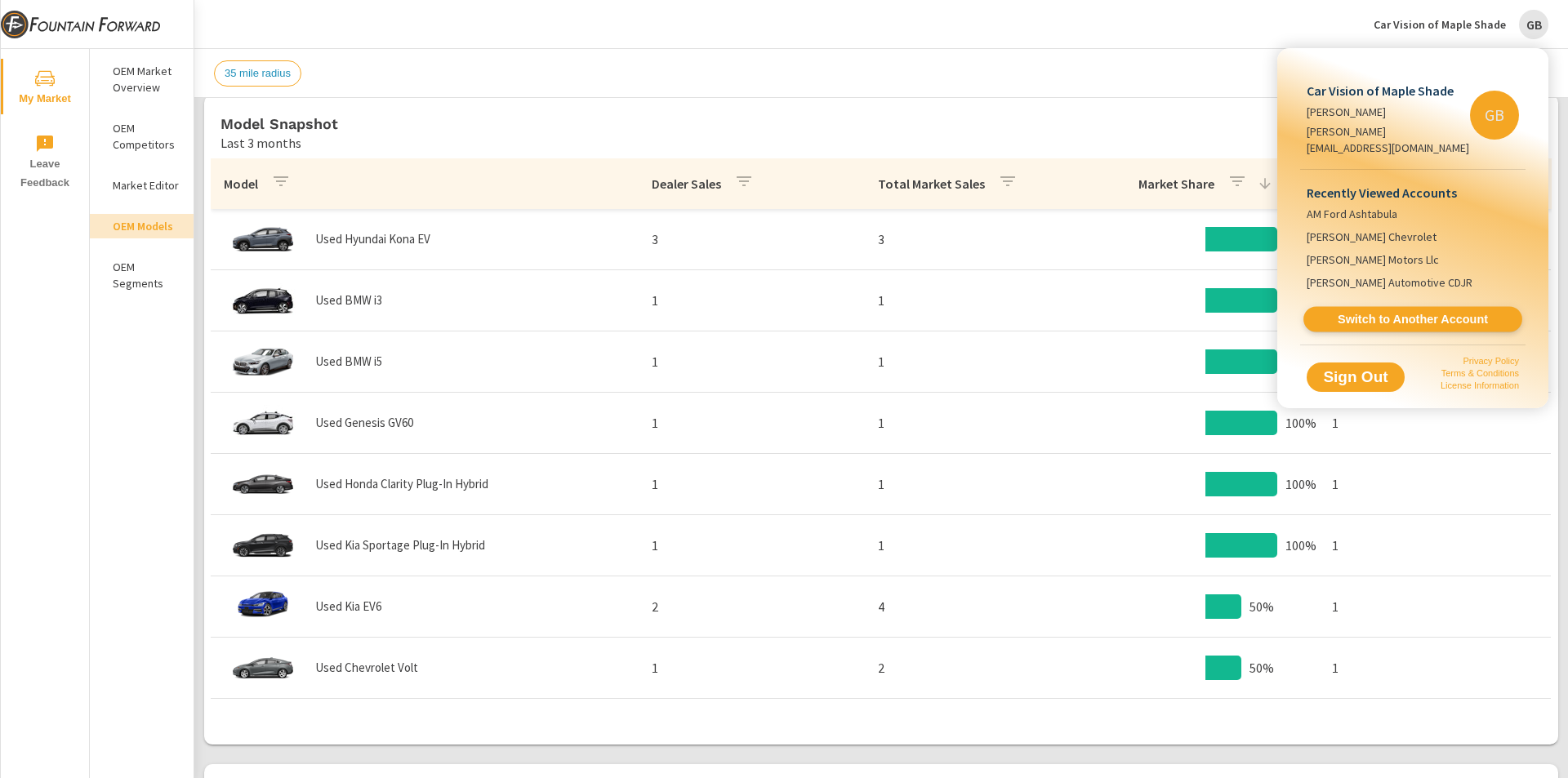
click at [1347, 307] on link "Switch to Another Account" at bounding box center [1413, 319] width 219 height 25
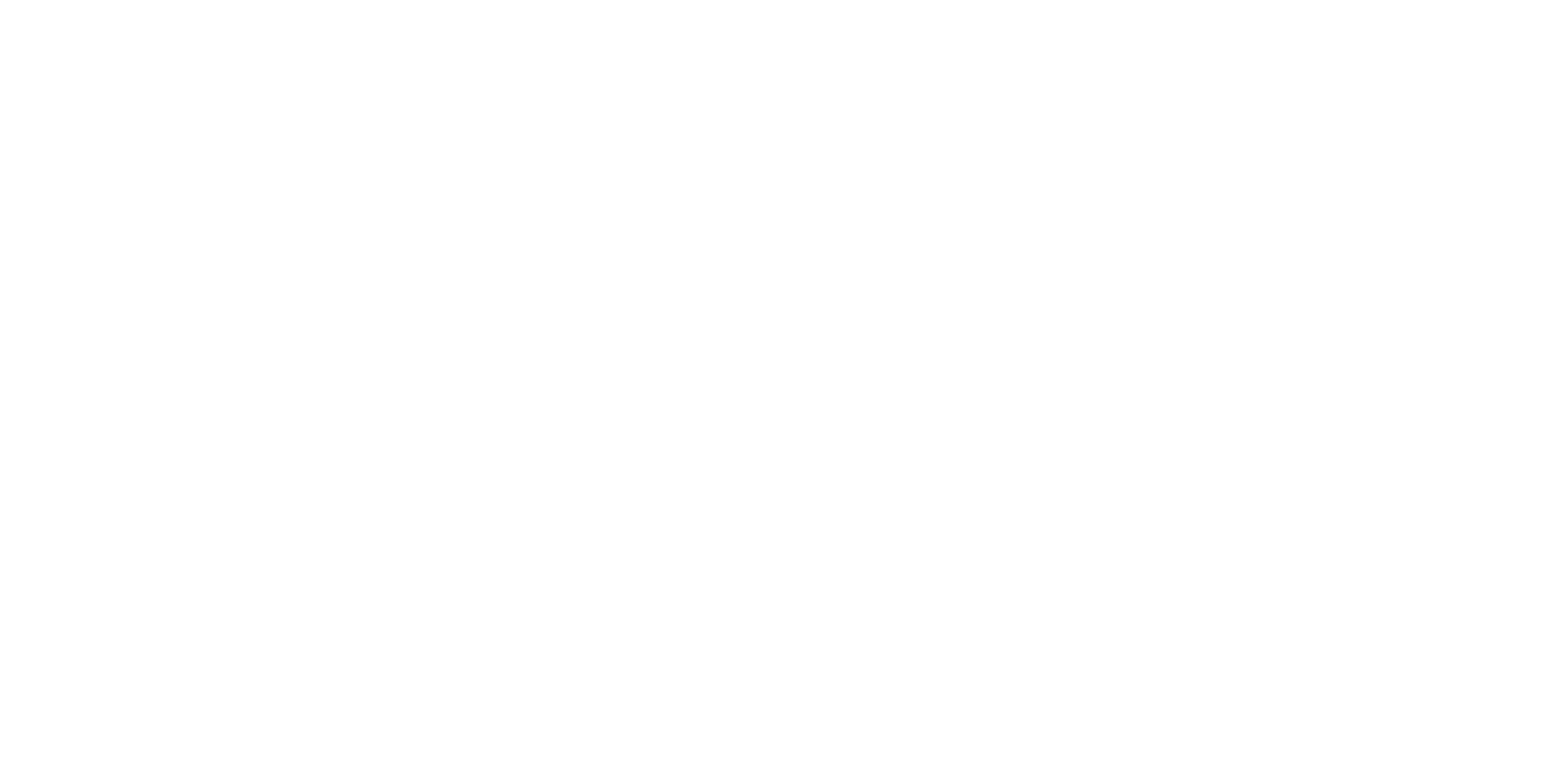
click at [356, 0] on html at bounding box center [784, 0] width 1568 height 0
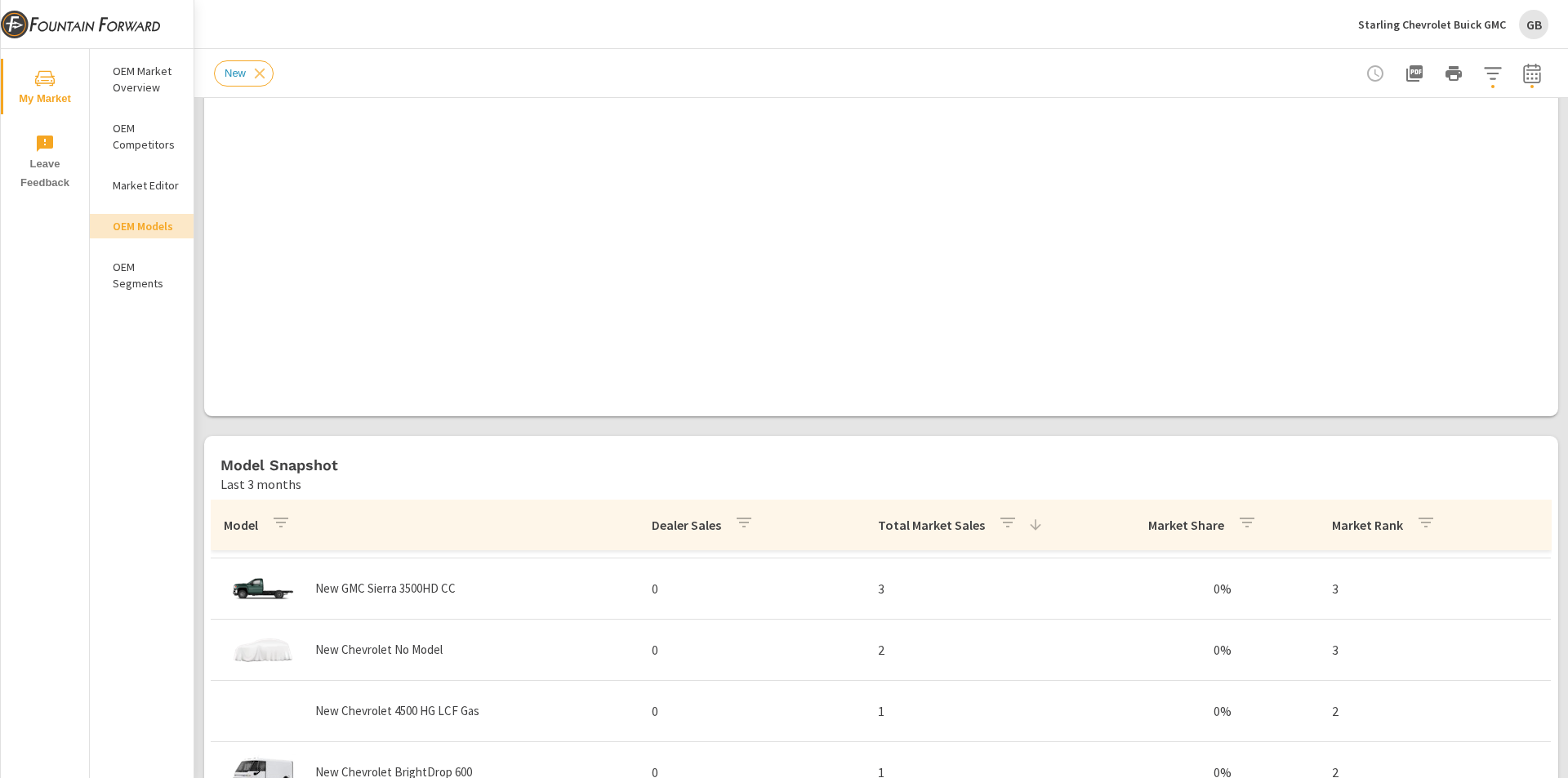
scroll to position [653, 0]
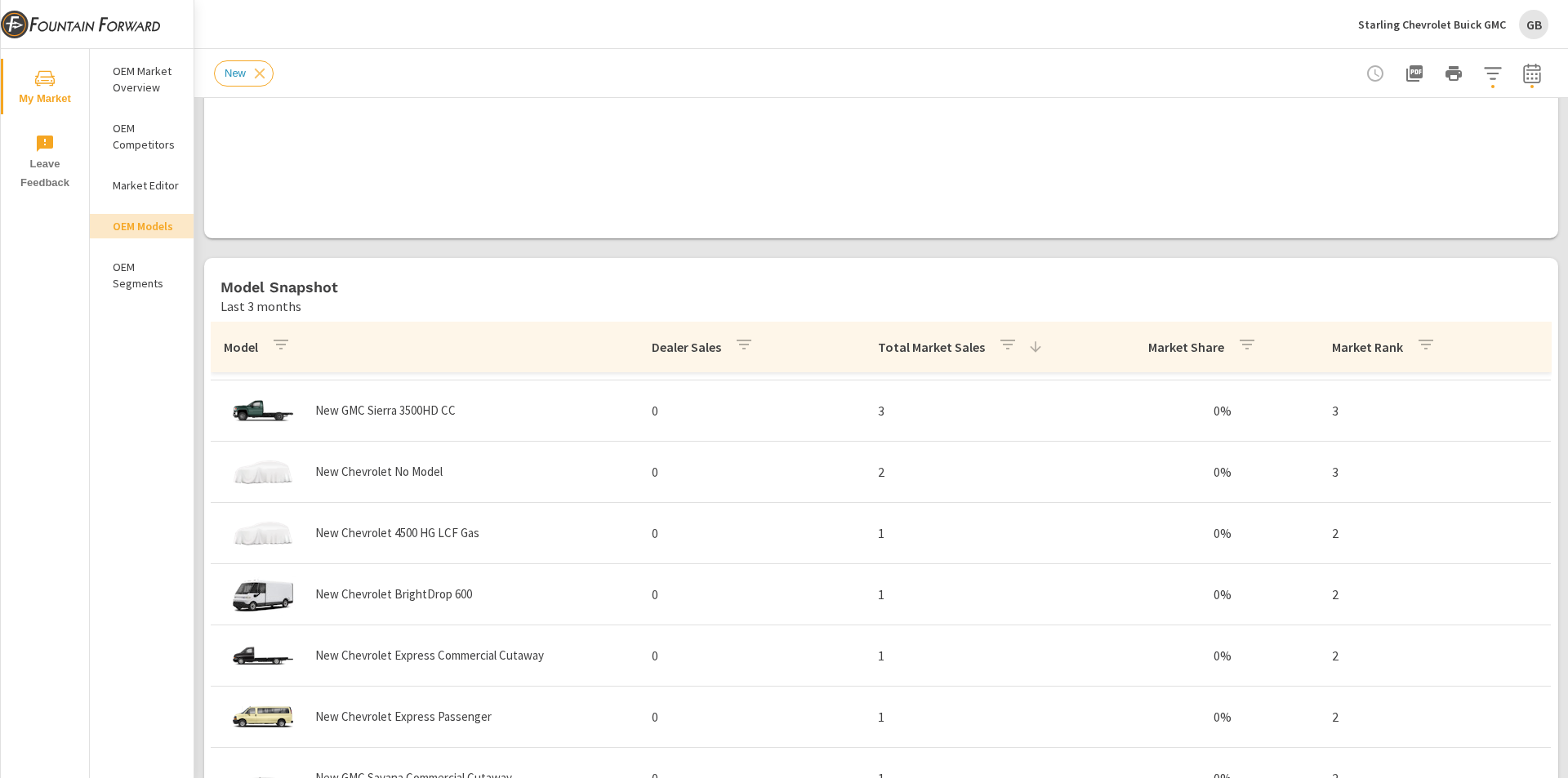
click at [693, 358] on div "Dealer Sales" at bounding box center [706, 347] width 108 height 38
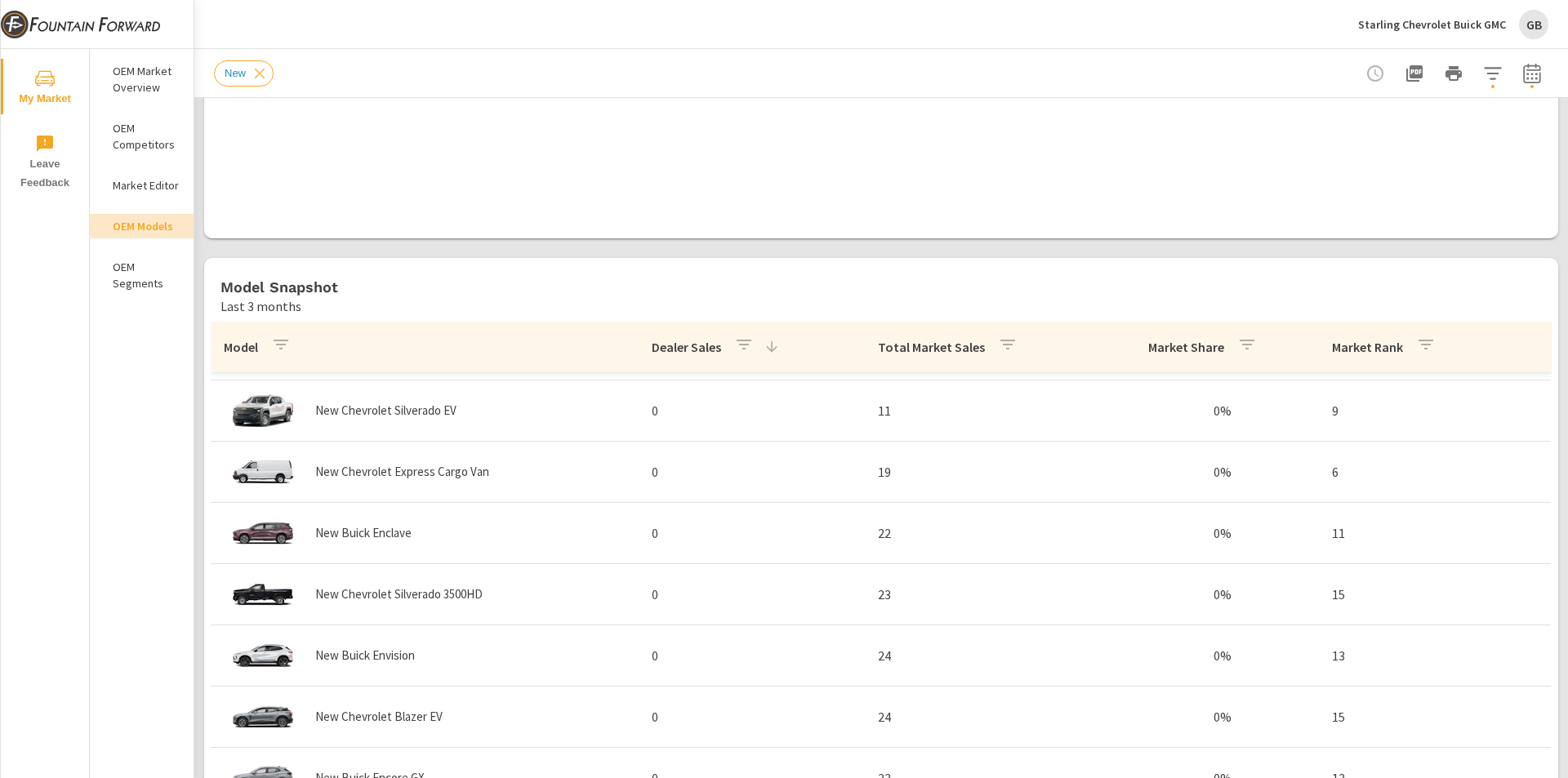
click at [904, 353] on p "Total Market Sales" at bounding box center [932, 347] width 107 height 16
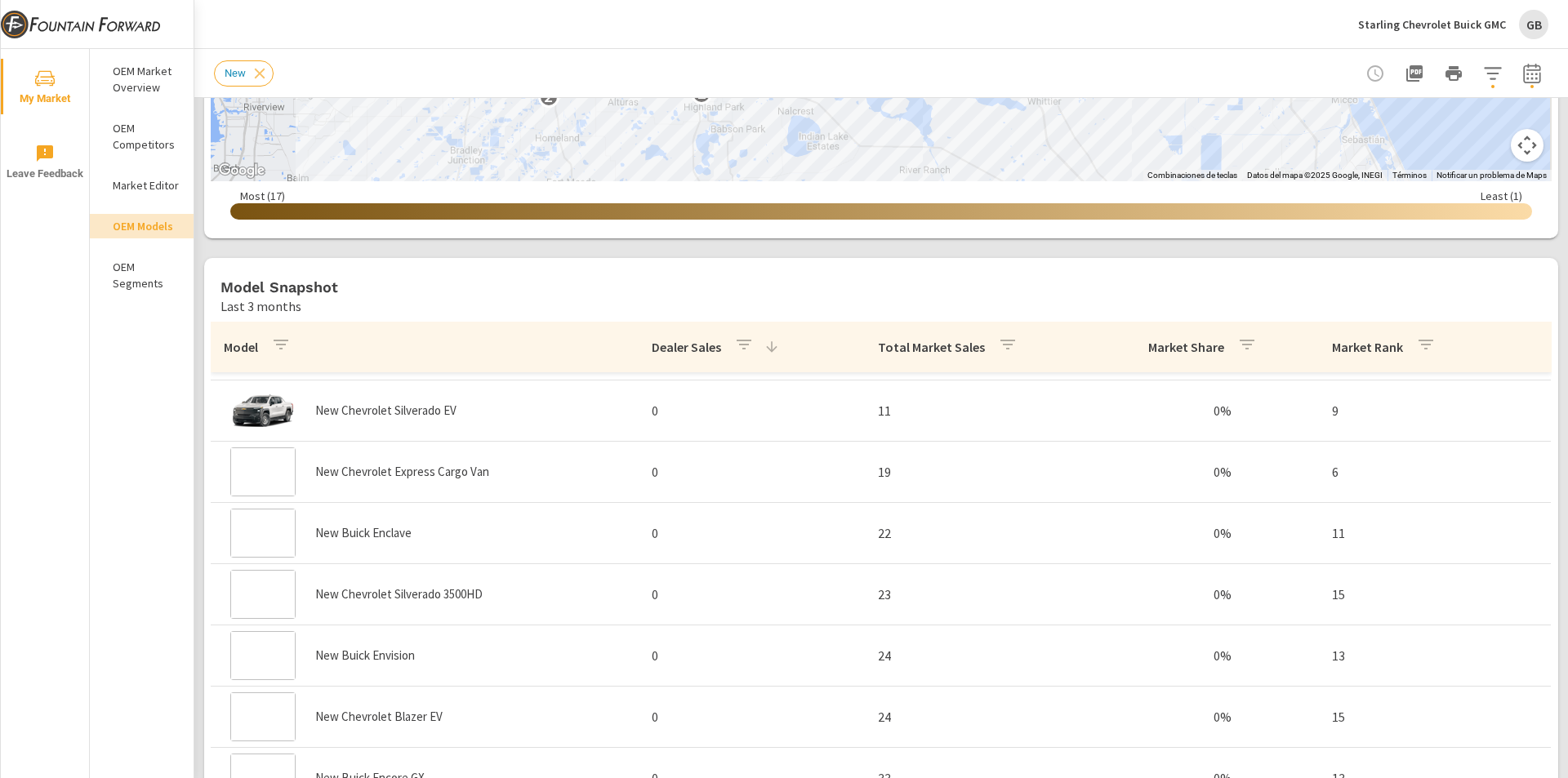
click at [908, 352] on p "Total Market Sales" at bounding box center [932, 347] width 107 height 16
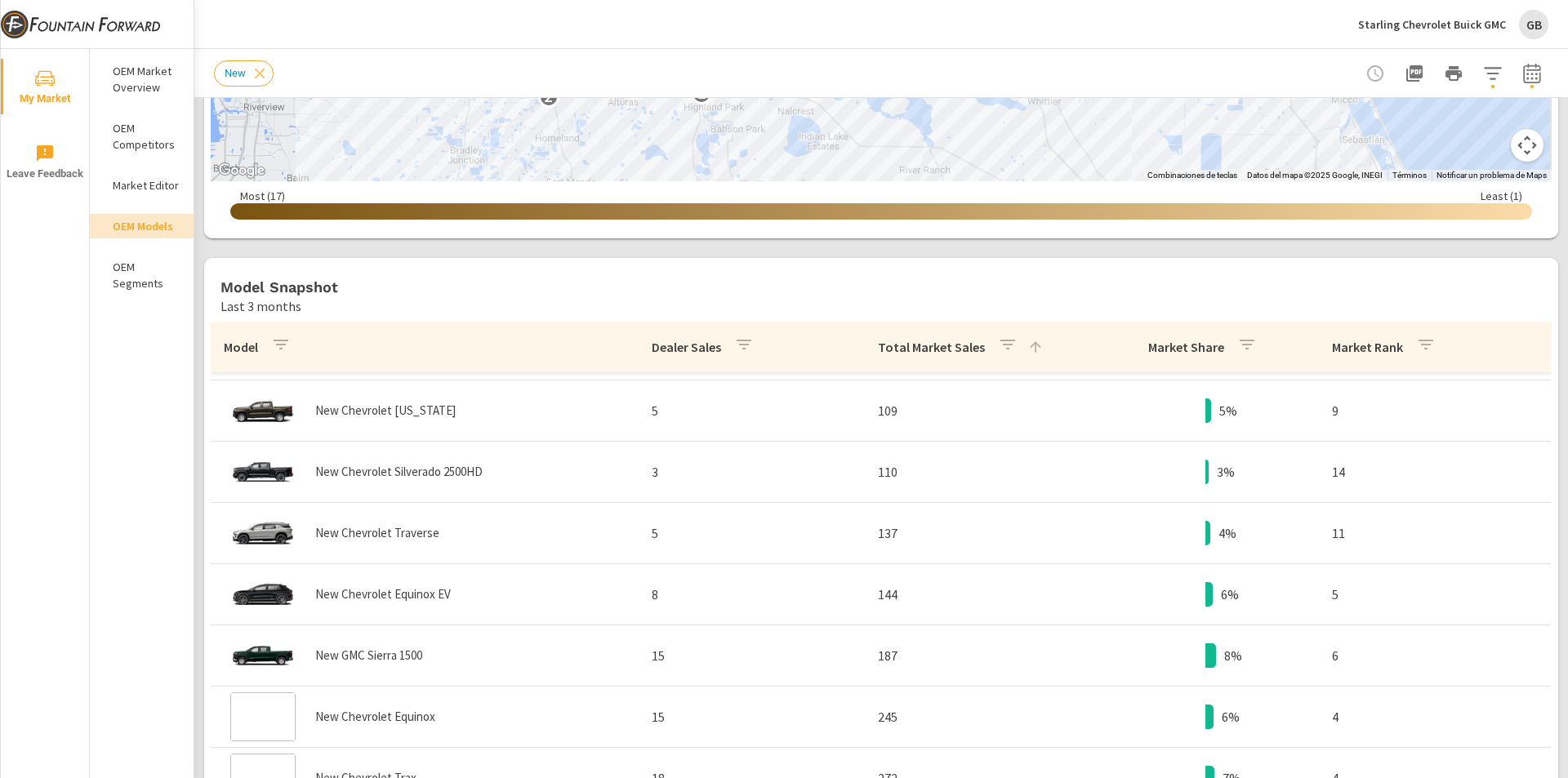
click at [885, 344] on p "Total Market Sales" at bounding box center [932, 347] width 107 height 16
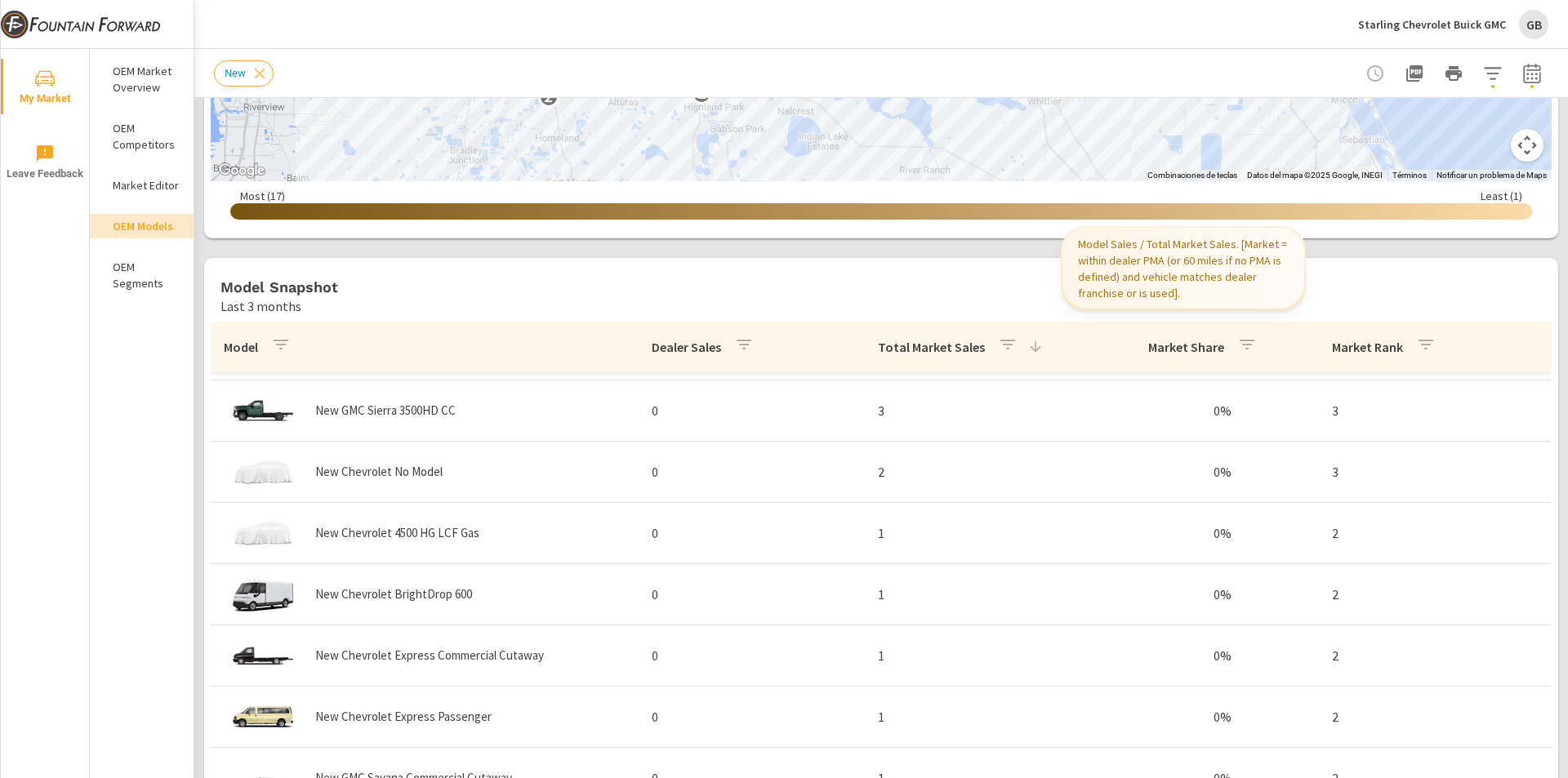
click at [1178, 336] on div "Market Share" at bounding box center [1206, 347] width 115 height 38
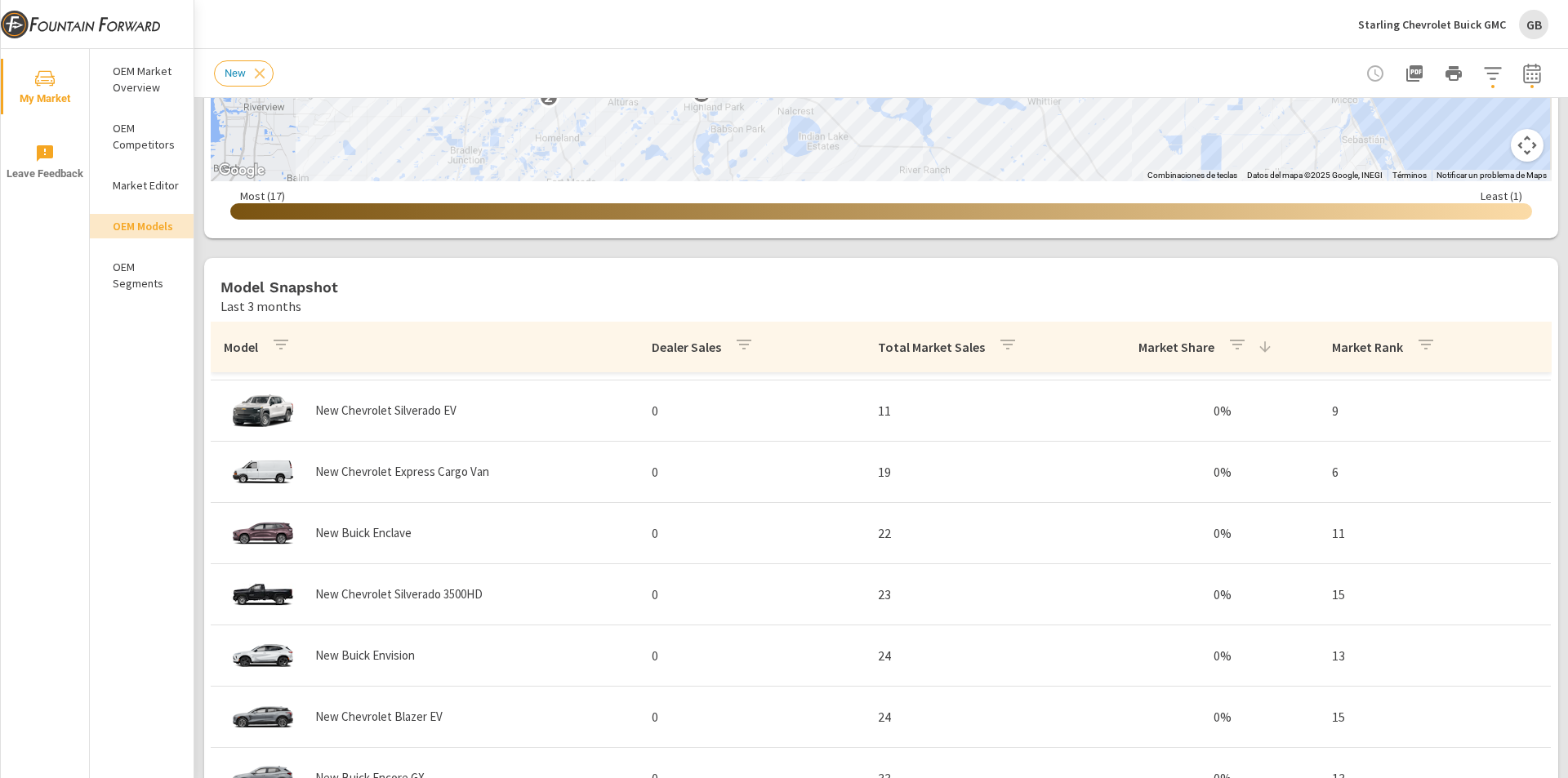
scroll to position [817, 0]
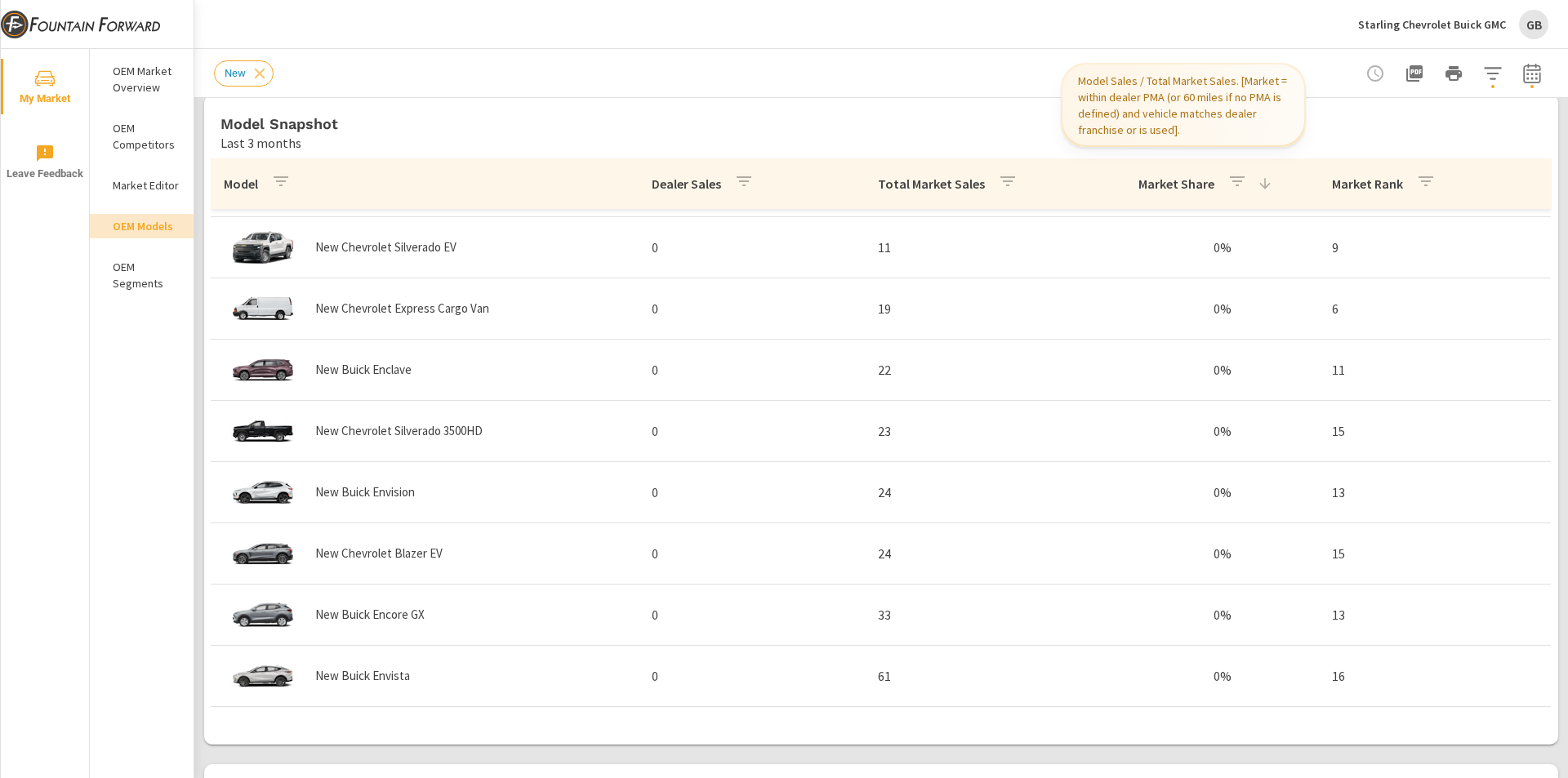
click at [1124, 207] on th "Market Share" at bounding box center [1206, 184] width 227 height 51
click at [1138, 198] on div "Market Share" at bounding box center [1206, 184] width 134 height 38
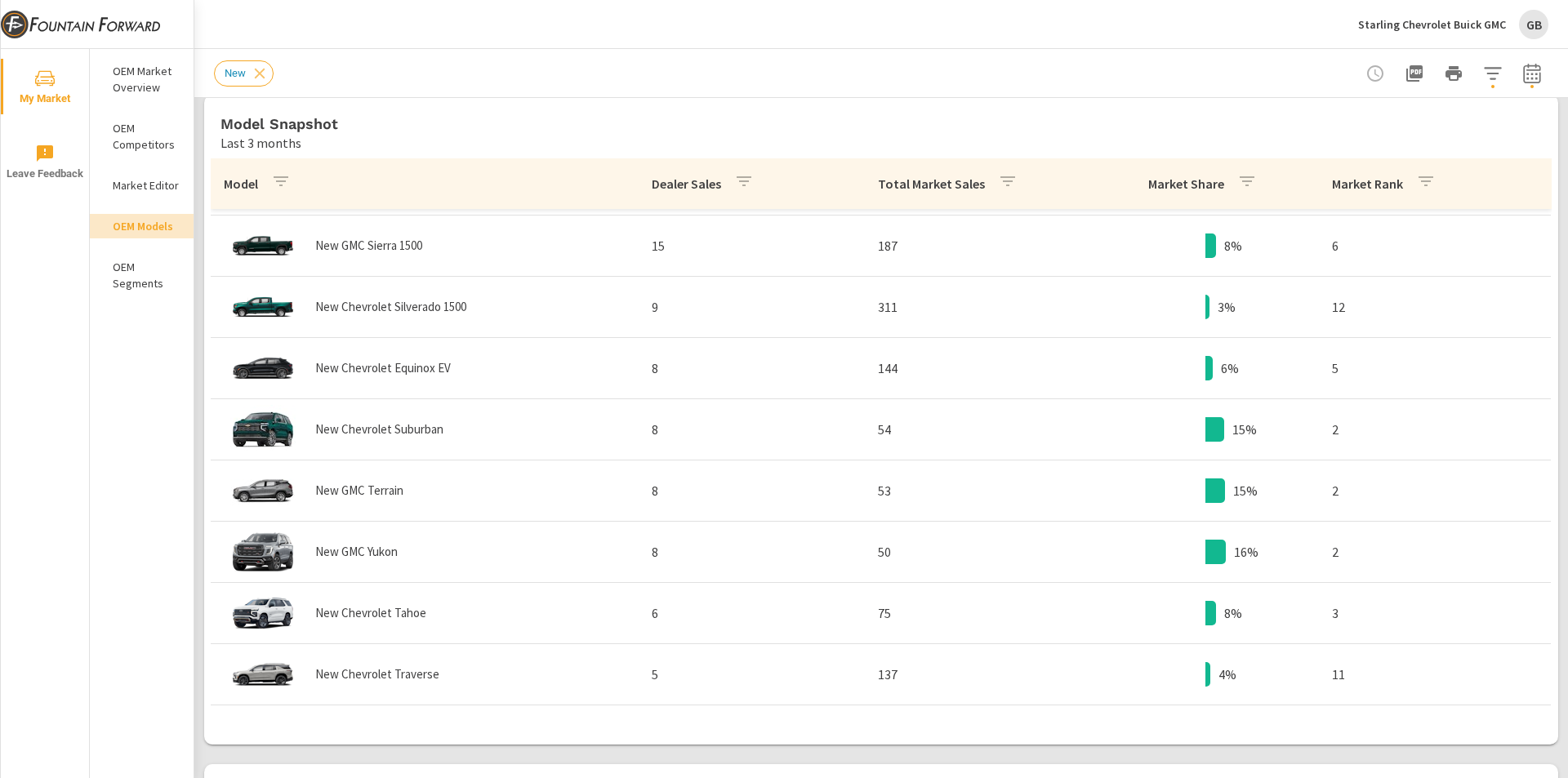
scroll to position [35, 0]
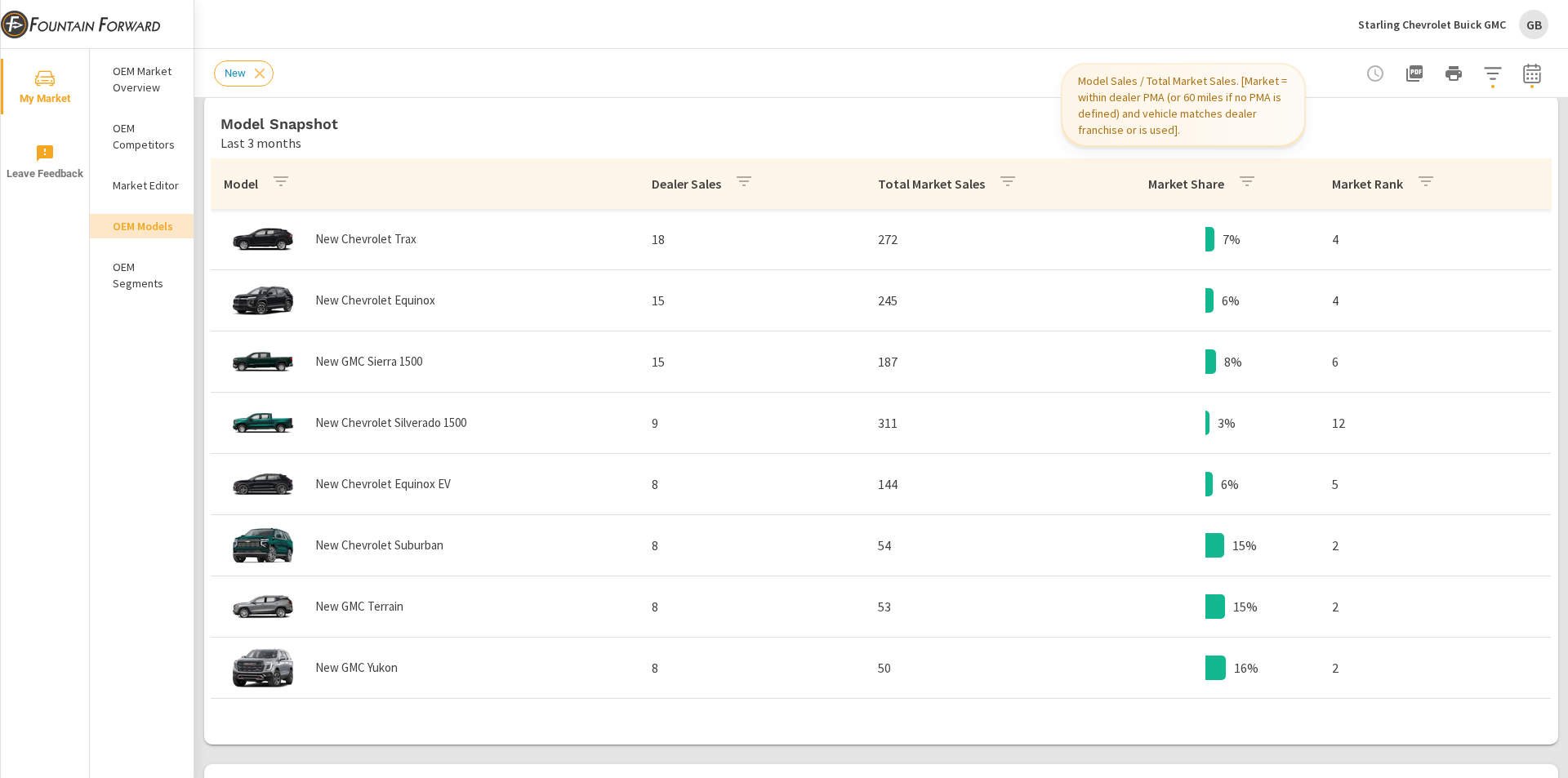
click at [1148, 193] on div "Market Share" at bounding box center [1206, 184] width 115 height 38
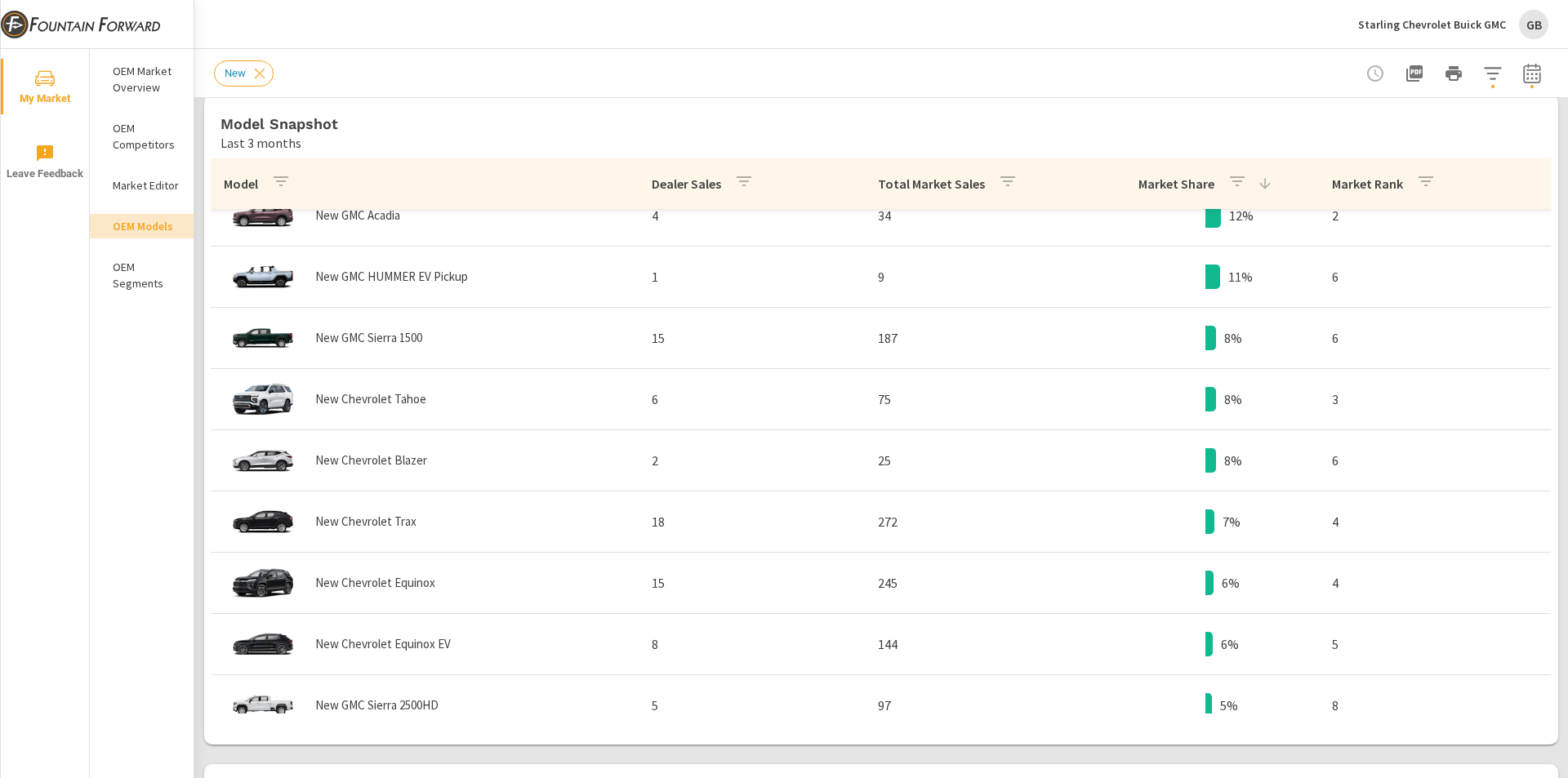
scroll to position [506, 0]
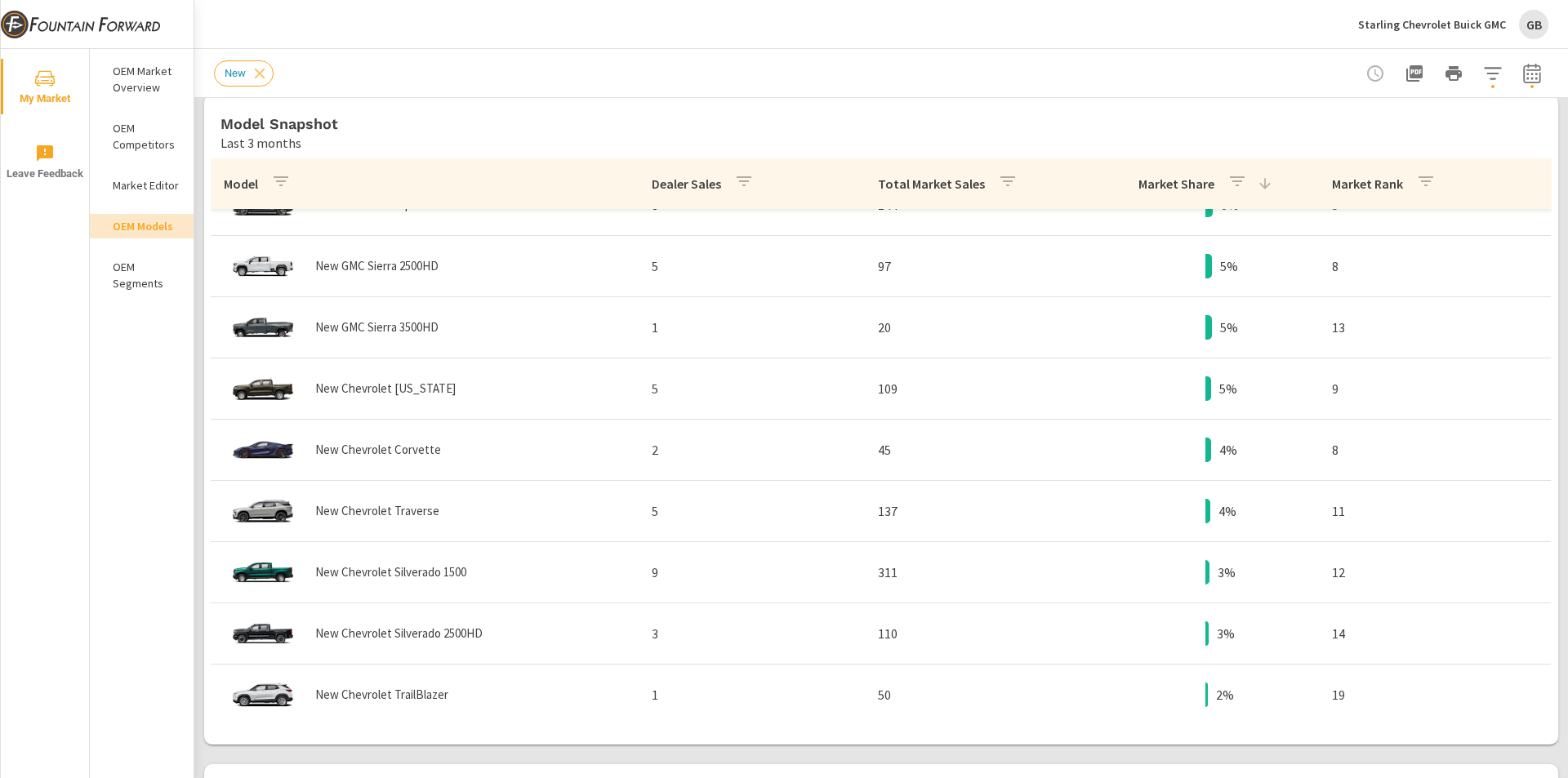
scroll to position [973, 0]
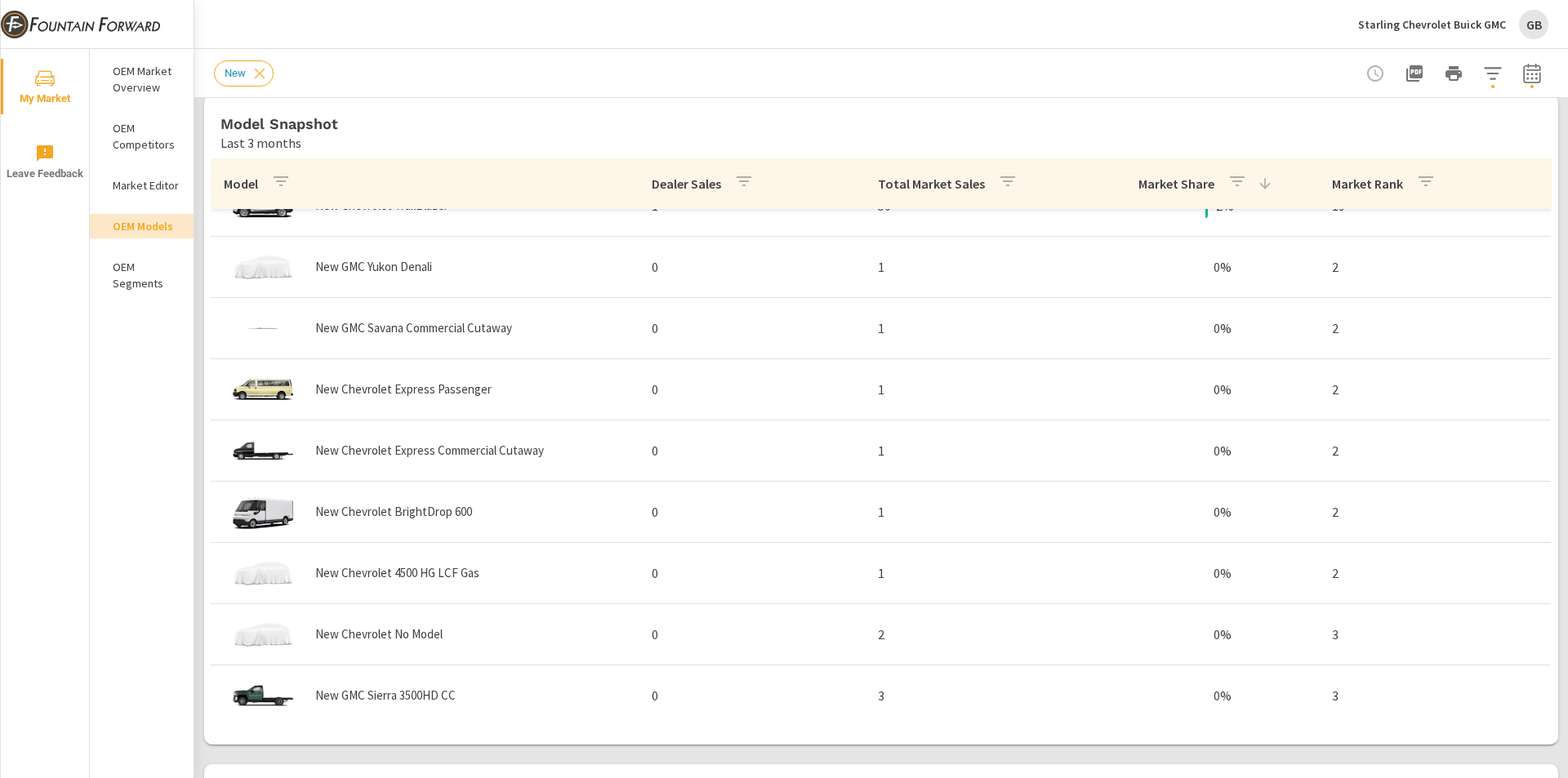
scroll to position [1479, 0]
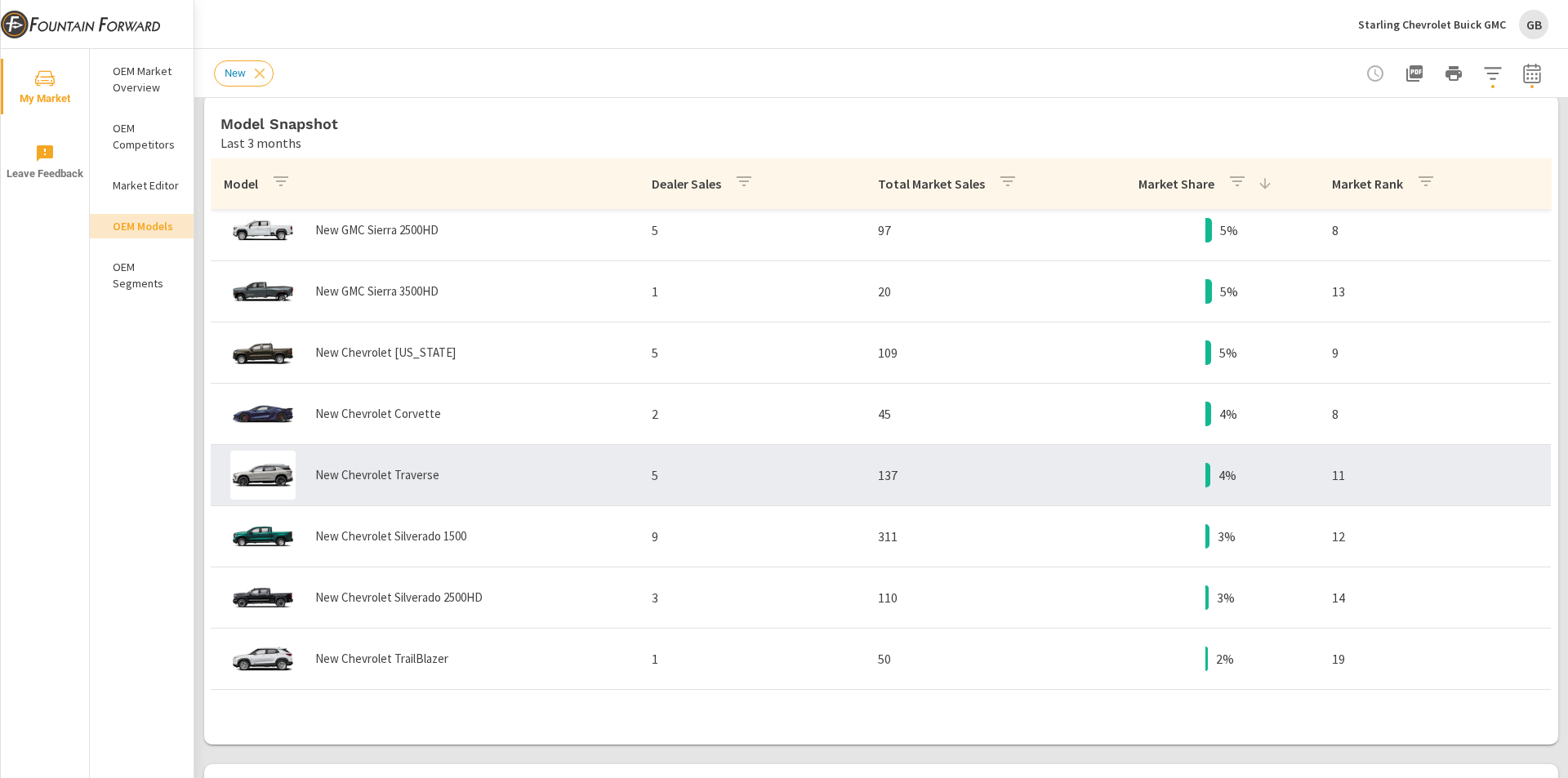
scroll to position [418, 0]
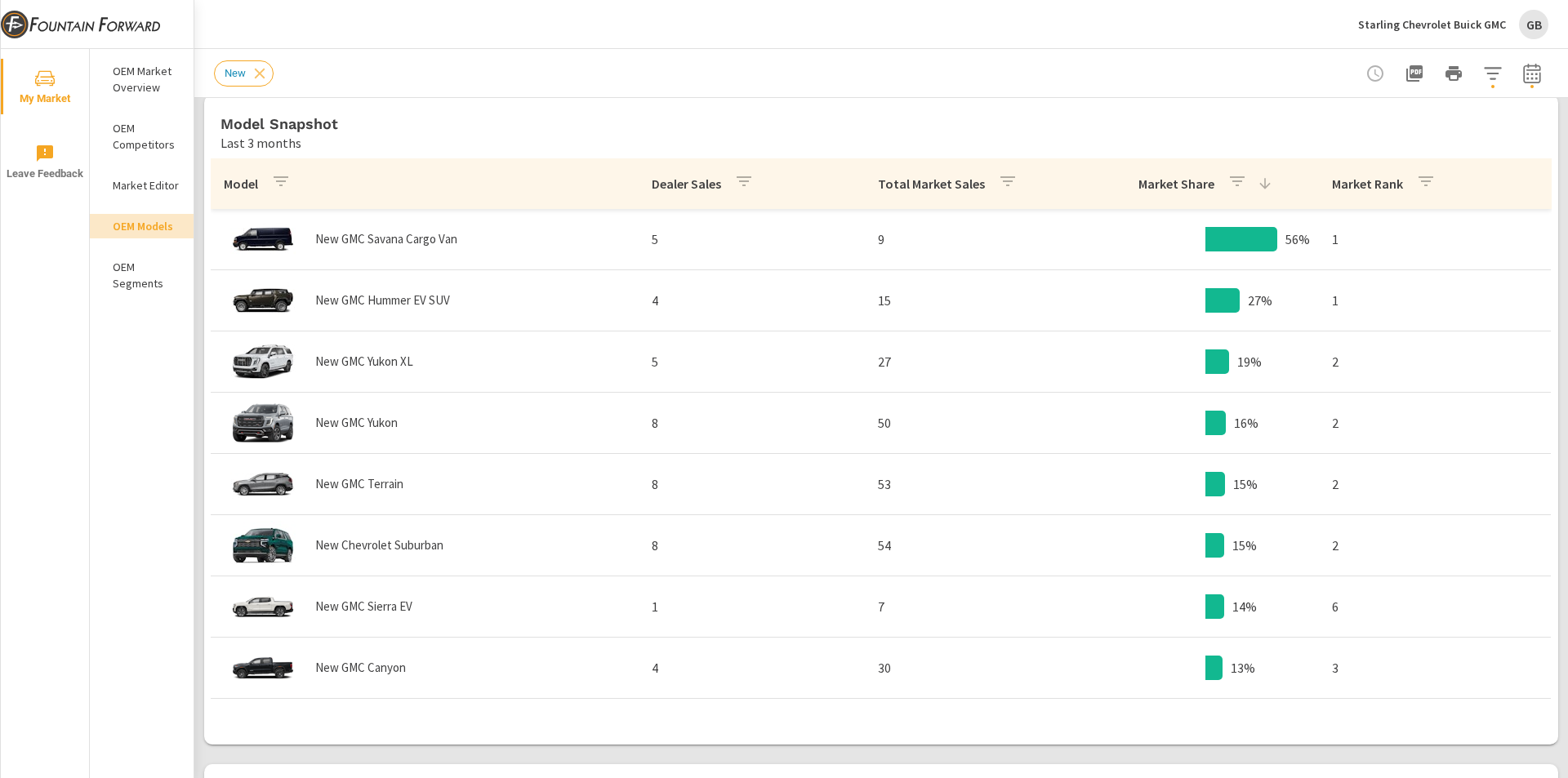
click at [1449, 25] on p "Starling Chevrolet Buick GMC" at bounding box center [1432, 25] width 148 height 15
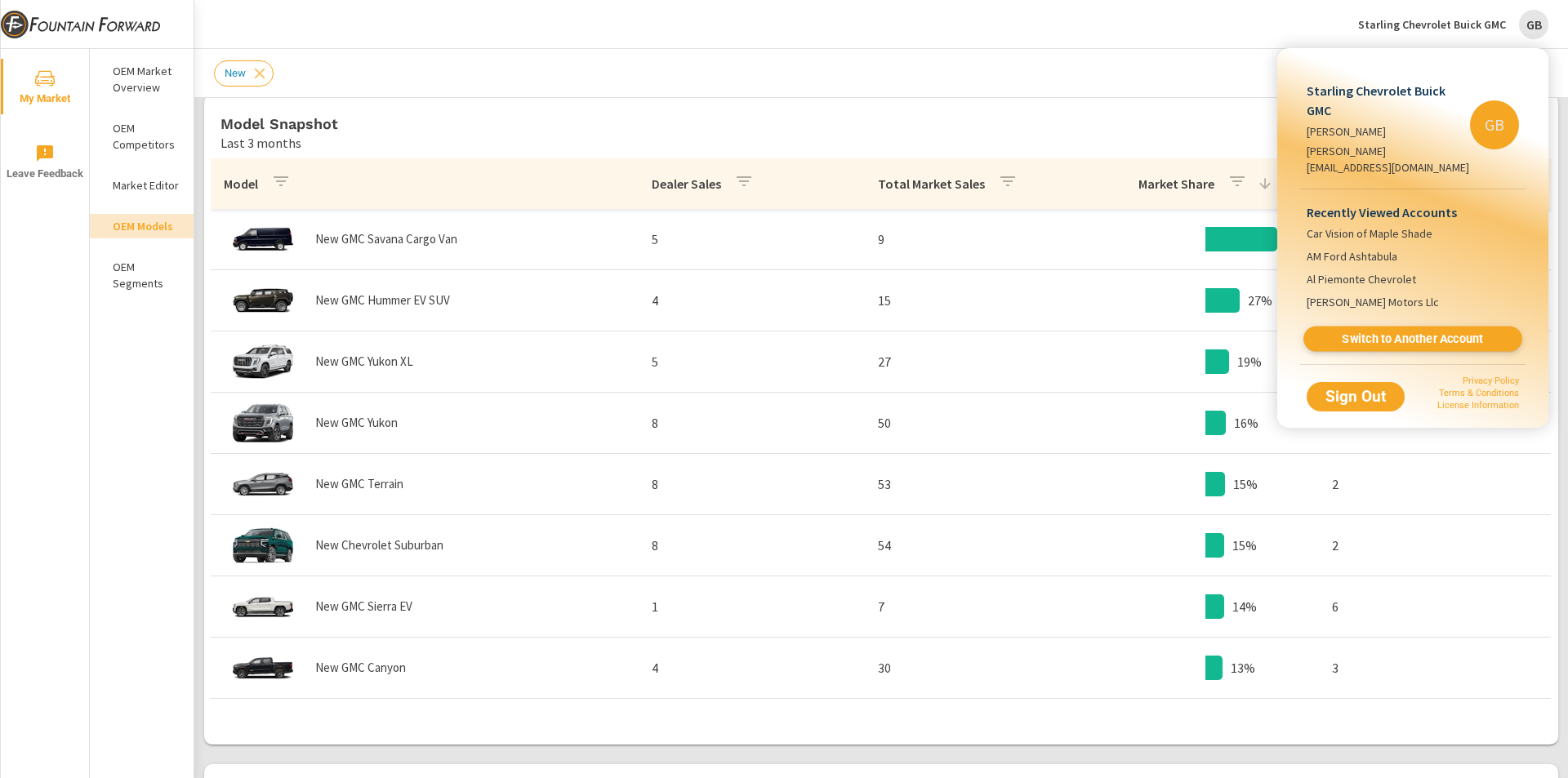
click at [1365, 331] on span "Switch to Another Account" at bounding box center [1413, 339] width 200 height 16
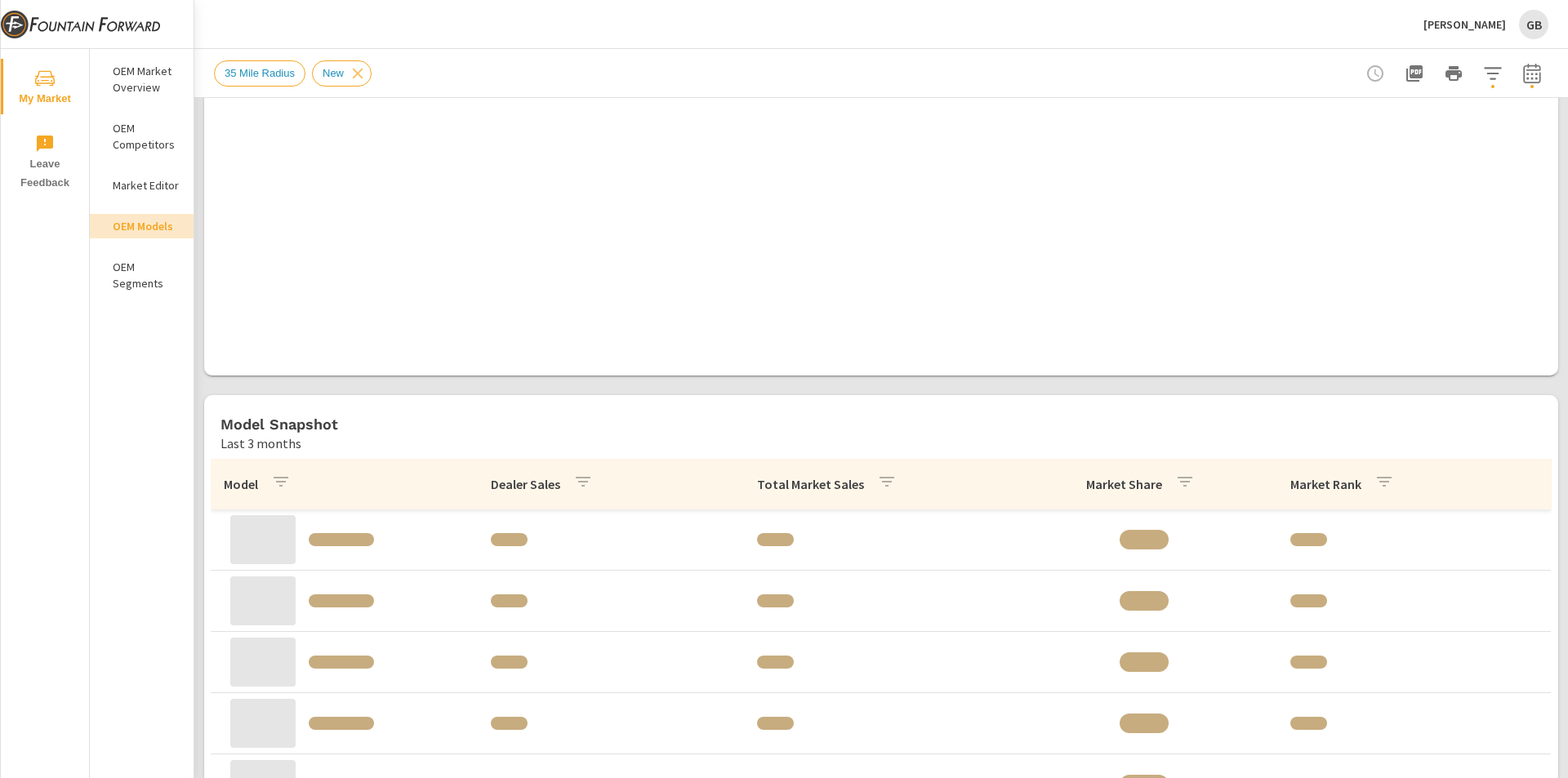
scroll to position [735, 0]
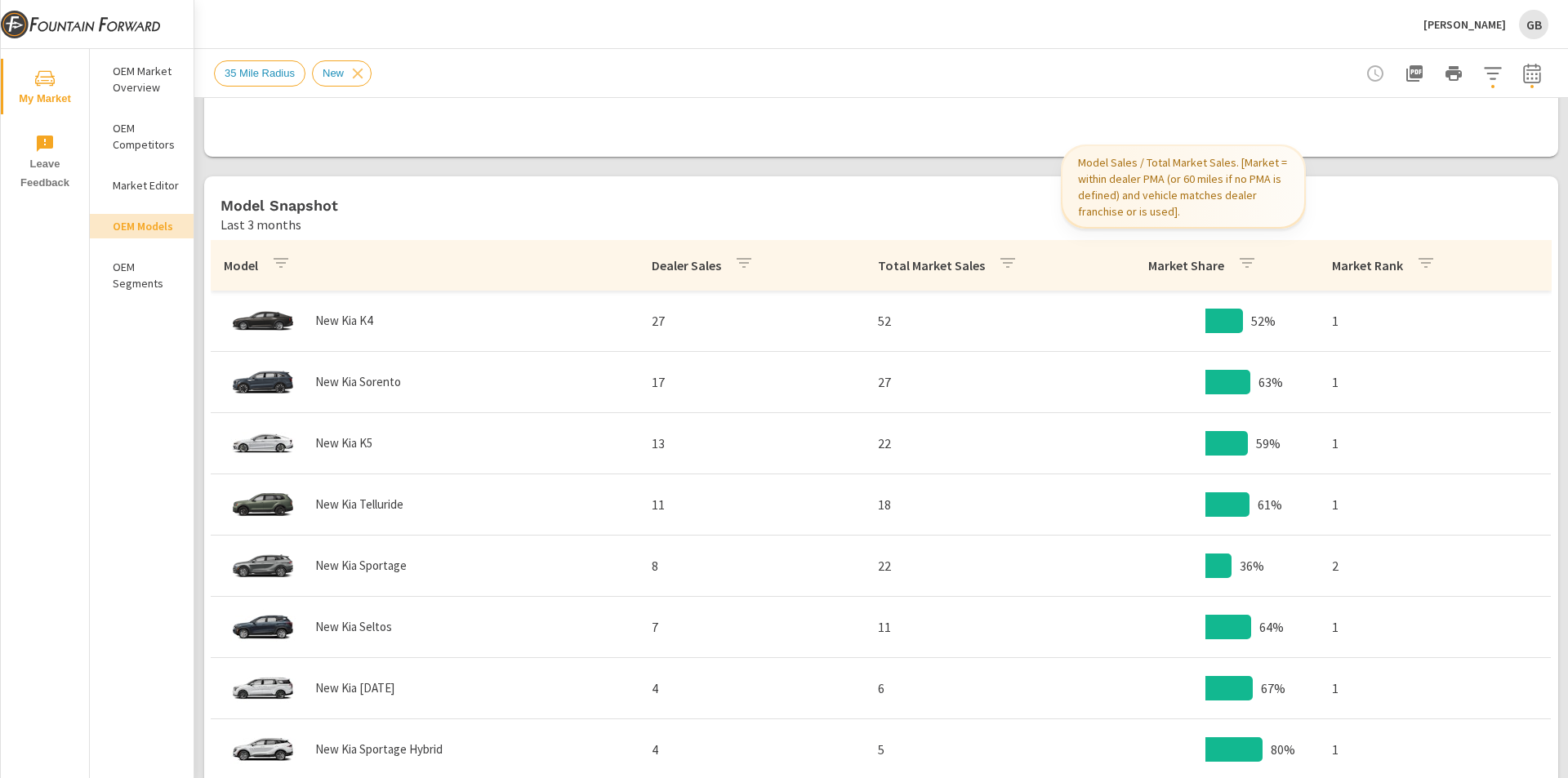
click at [1118, 260] on th "Market Share" at bounding box center [1206, 266] width 227 height 51
click at [1148, 266] on p "Market Share" at bounding box center [1186, 266] width 76 height 16
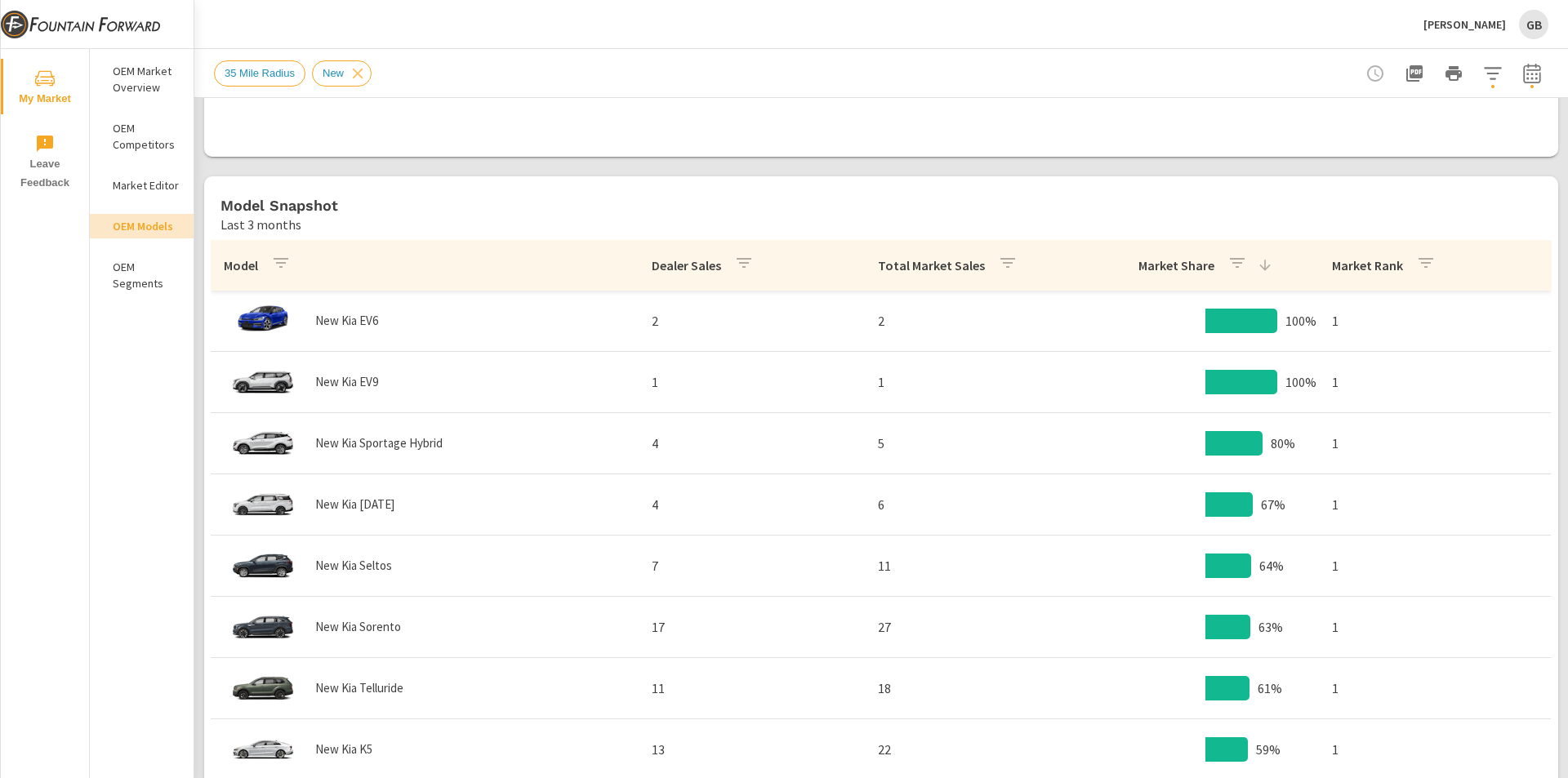
click at [659, 271] on p "Dealer Sales" at bounding box center [686, 266] width 70 height 16
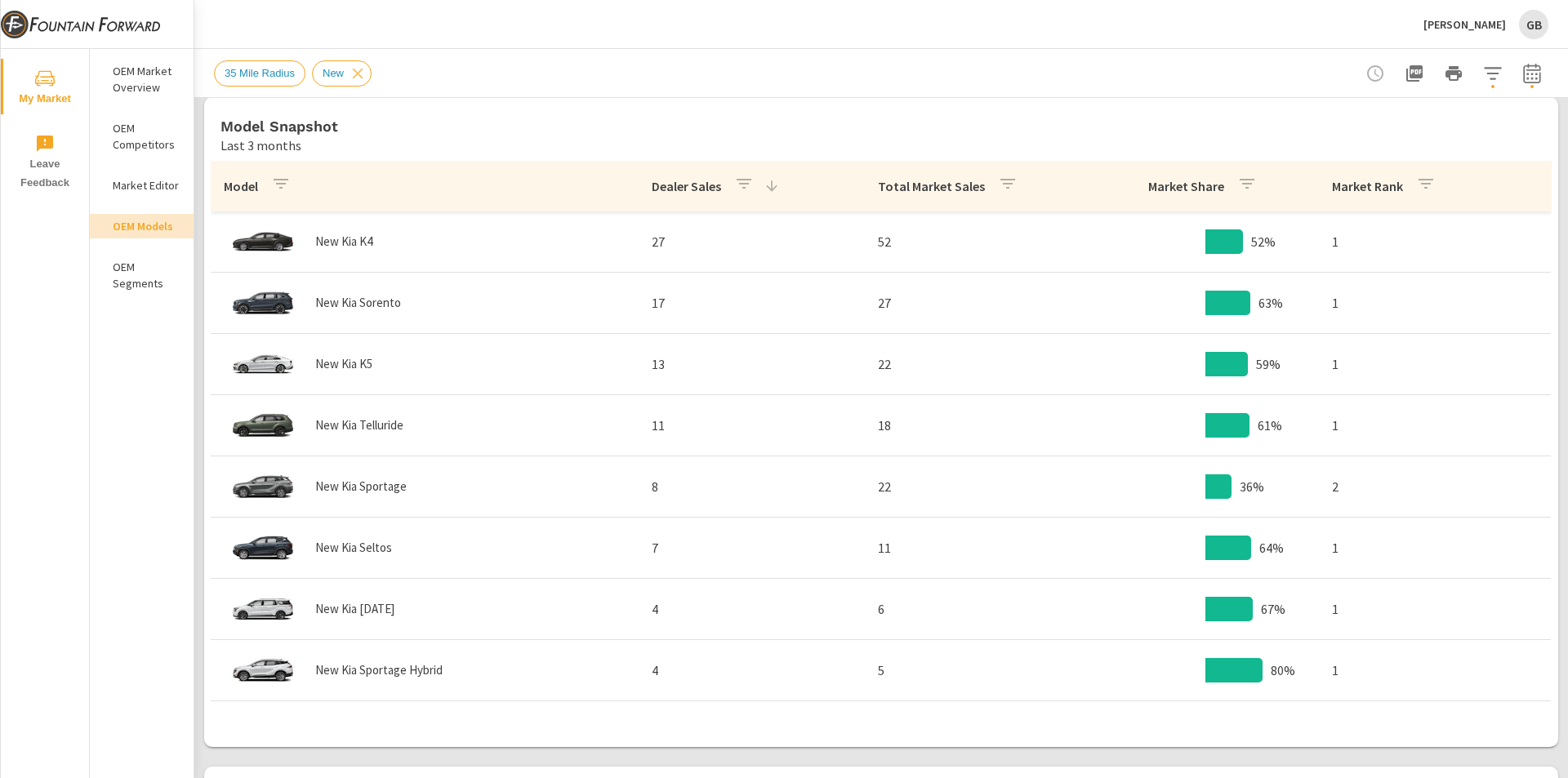
scroll to position [832, 0]
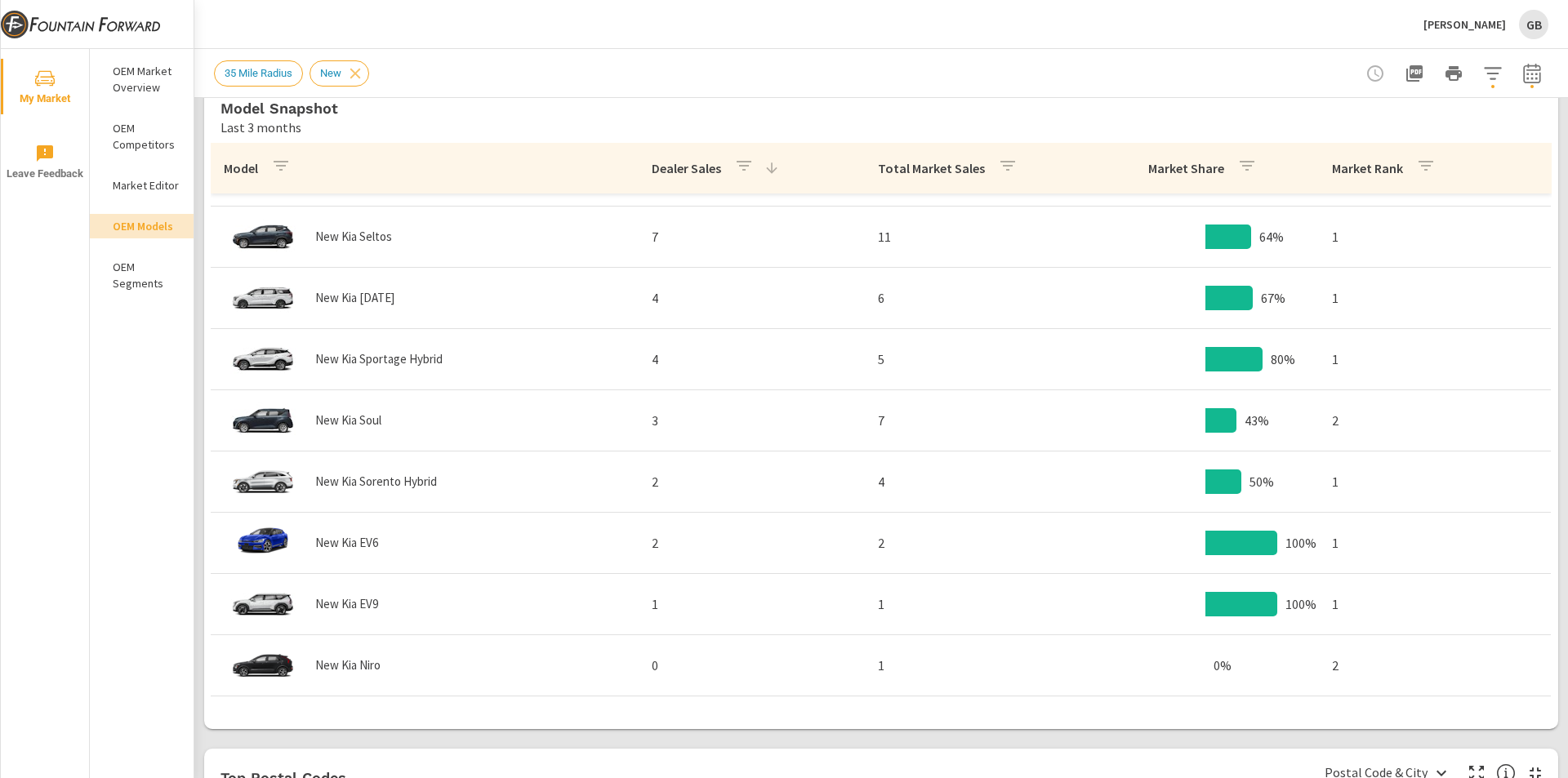
scroll to position [300, 0]
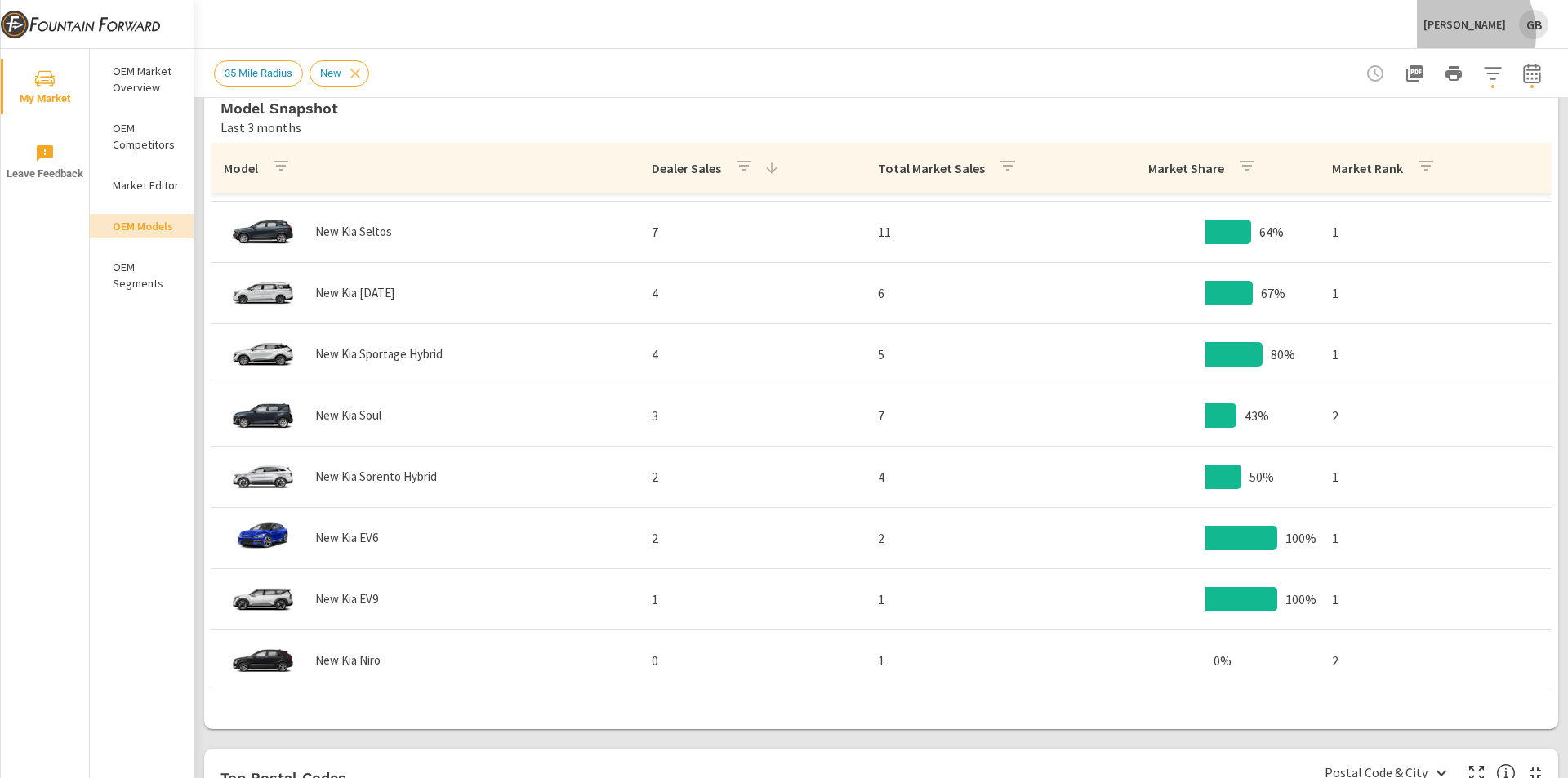
click at [1470, 34] on div "Sterling Kia GB" at bounding box center [1486, 25] width 125 height 30
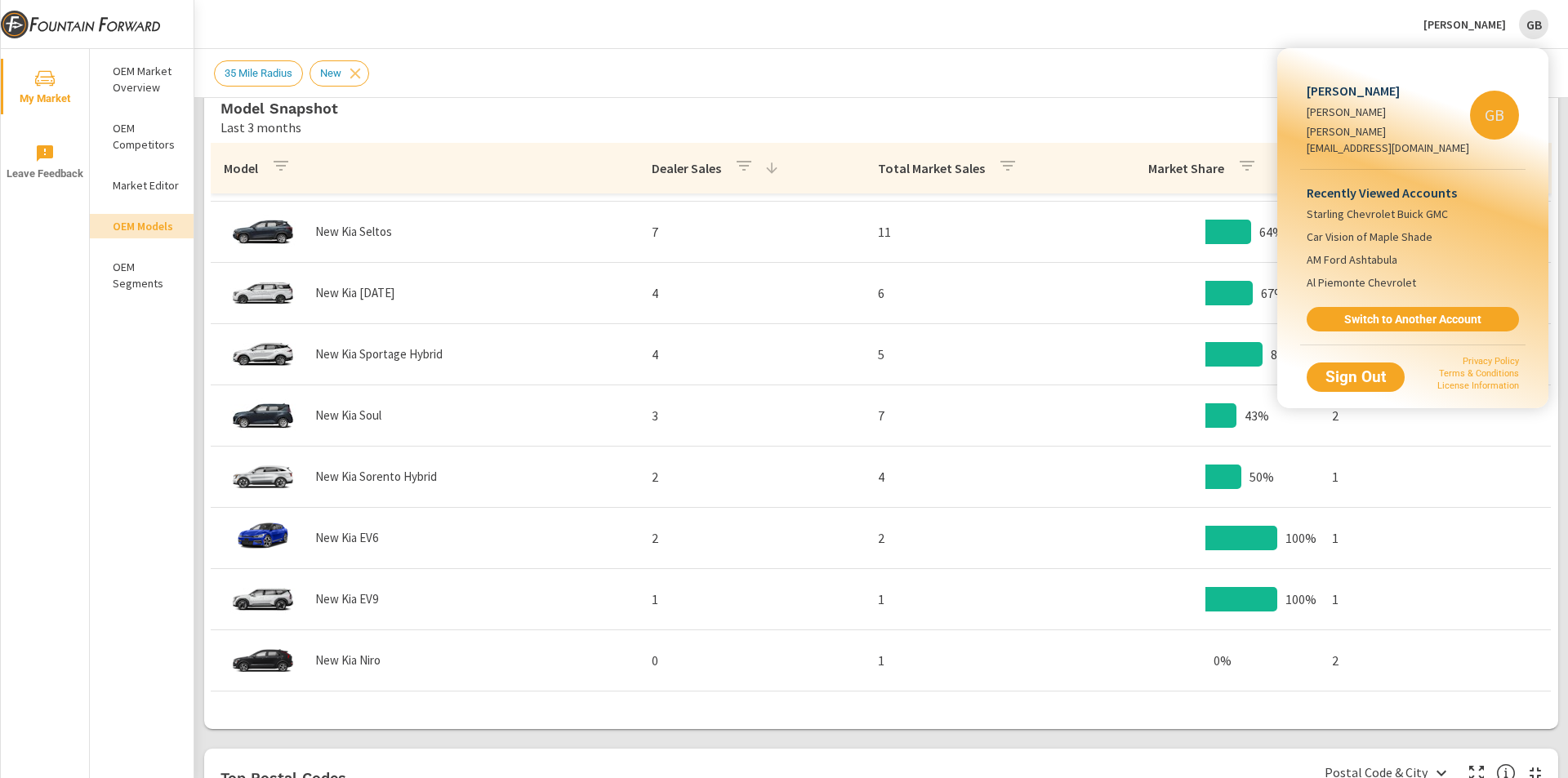
click at [1396, 284] on div "Recently Viewed Accounts [PERSON_NAME] Chevrolet Buick GMC Car Vision of Maple …" at bounding box center [1413, 257] width 226 height 175
click at [1397, 312] on span "Switch to Another Account" at bounding box center [1413, 319] width 200 height 16
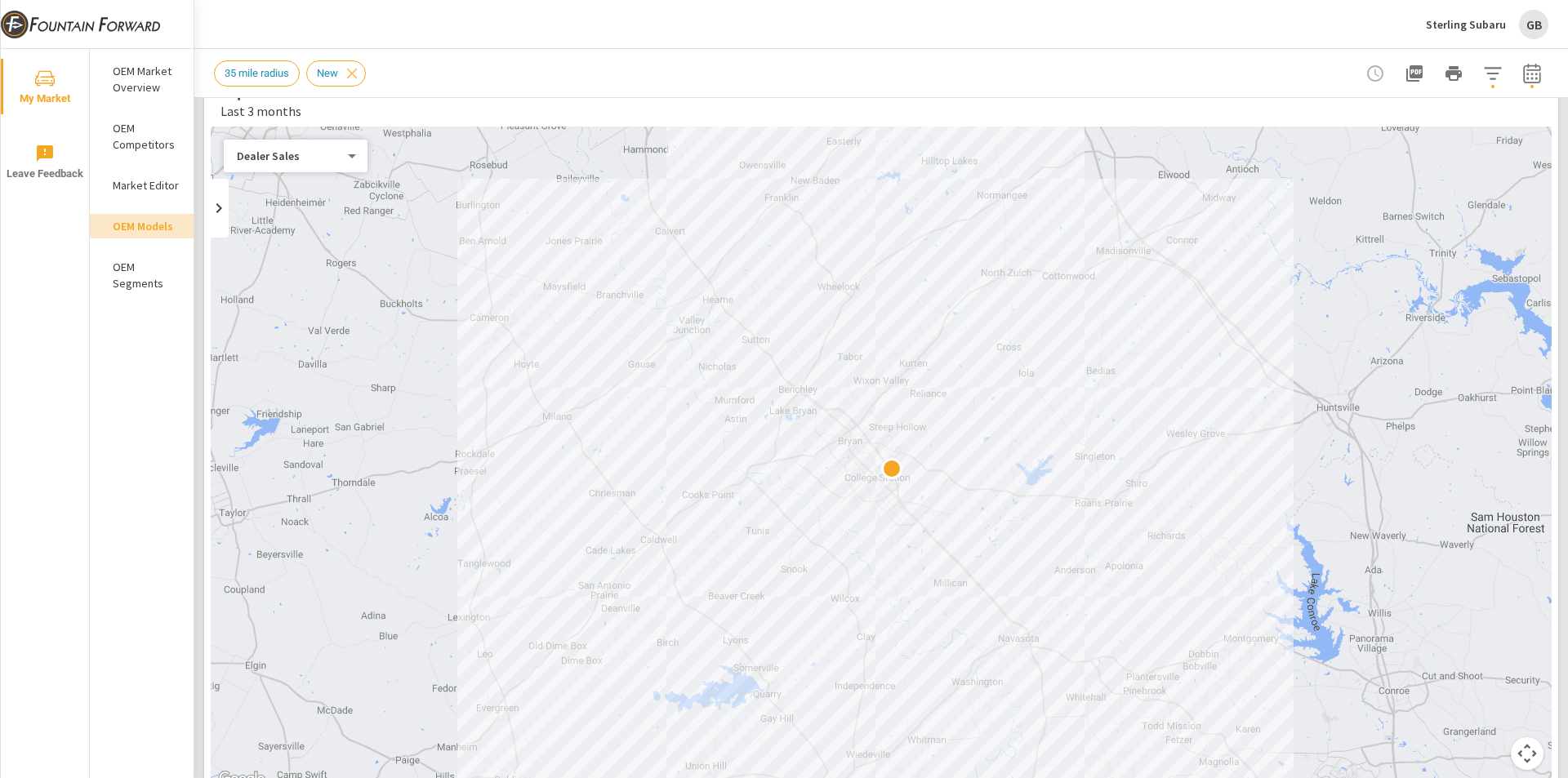
scroll to position [82, 0]
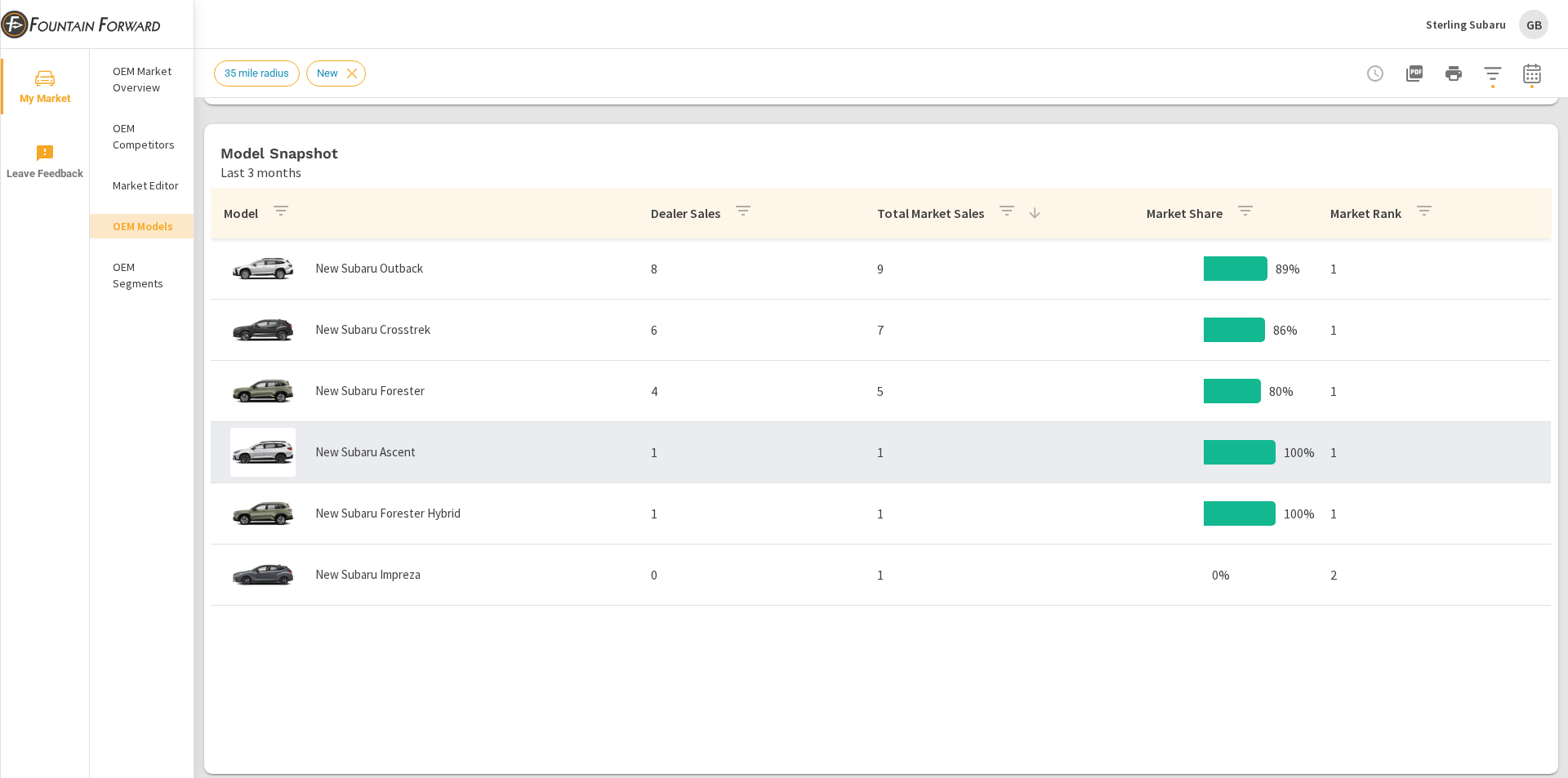
scroll to position [817, 0]
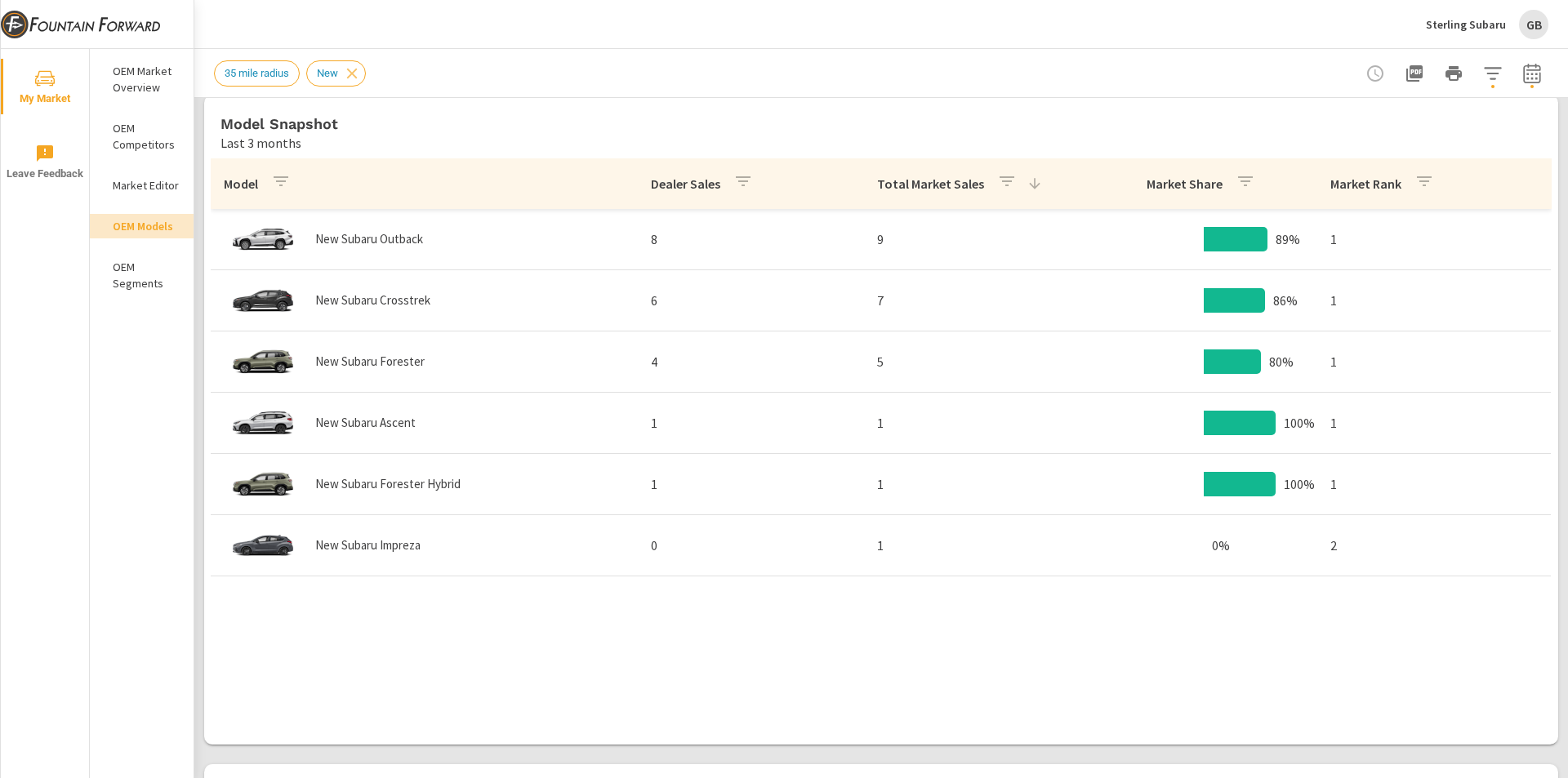
click at [838, 645] on div "Model Dealer Sales Total Market Sales Market Share Market Rank New Subaru Outba…" at bounding box center [881, 435] width 1341 height 555
click at [1456, 15] on div "Sterling Subaru GB" at bounding box center [1487, 25] width 122 height 30
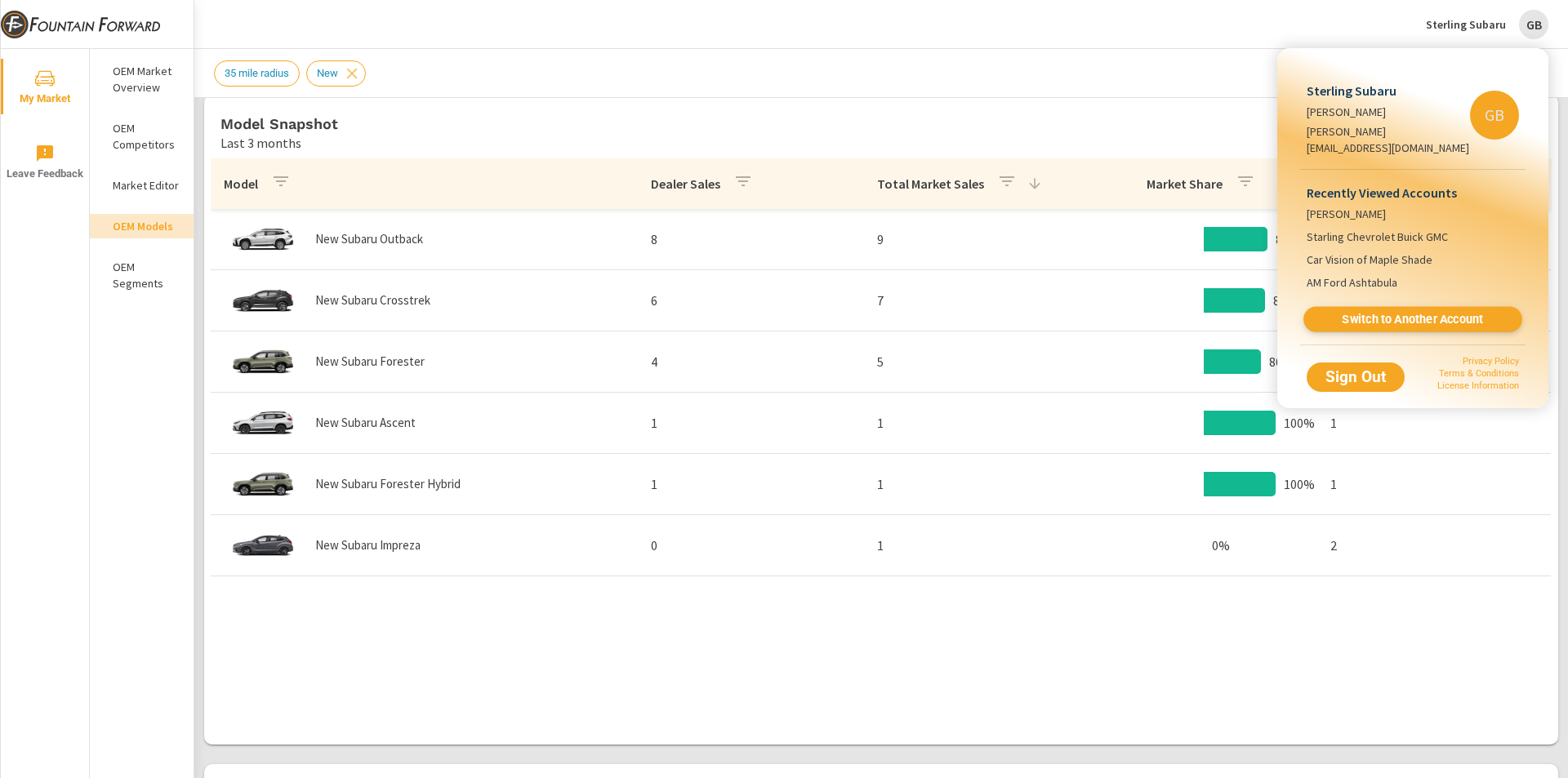
click at [1382, 312] on span "Switch to Another Account" at bounding box center [1413, 319] width 200 height 16
